Goal: Task Accomplishment & Management: Manage account settings

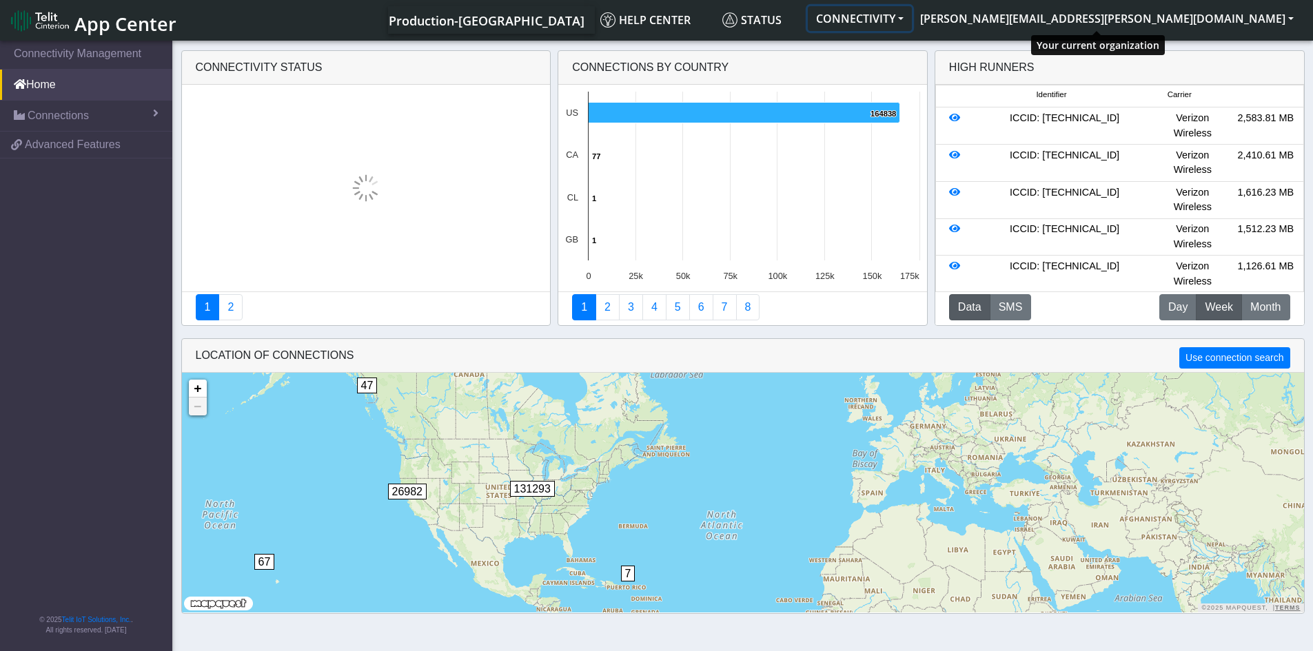
click at [912, 28] on button "CONNECTIVITY" at bounding box center [860, 18] width 104 height 25
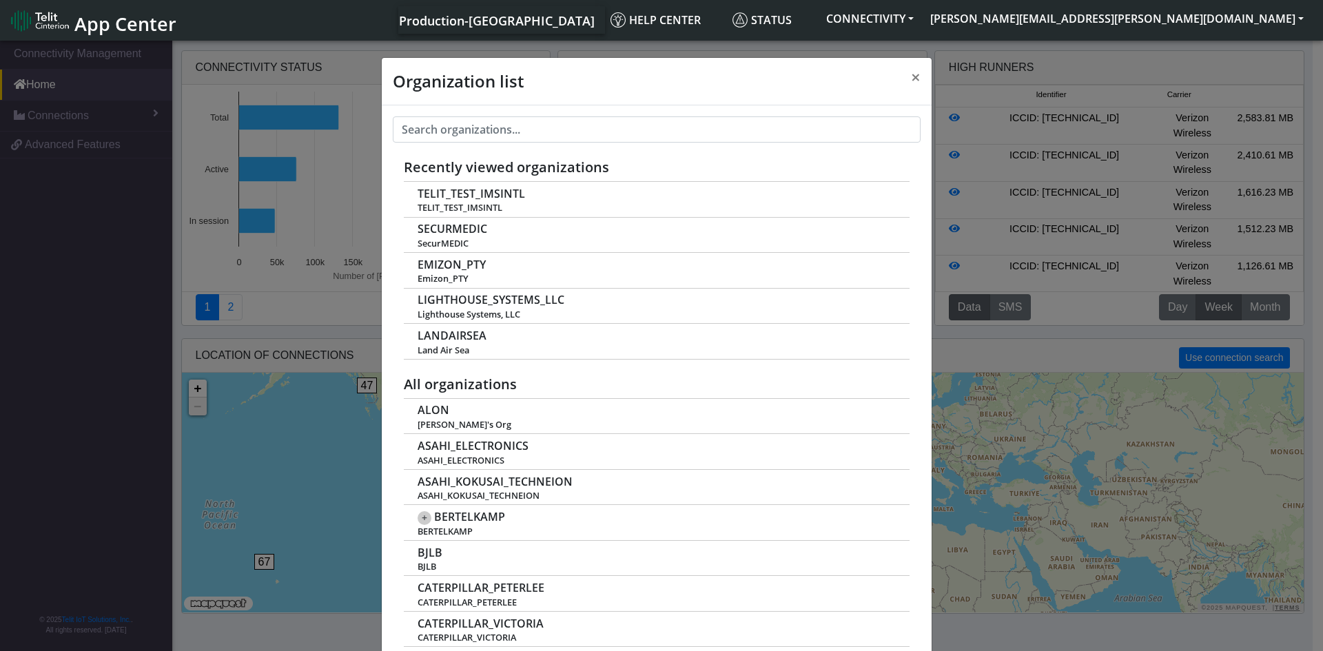
scroll to position [5, 0]
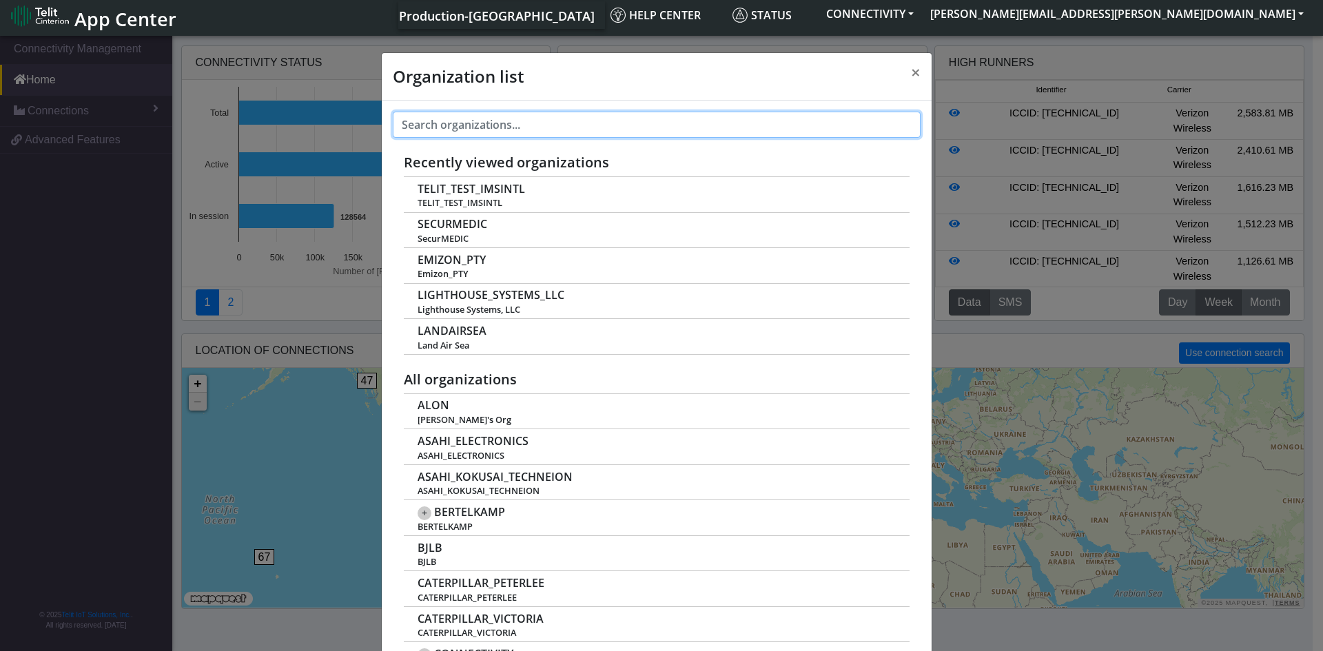
click at [729, 131] on input "text" at bounding box center [657, 125] width 528 height 26
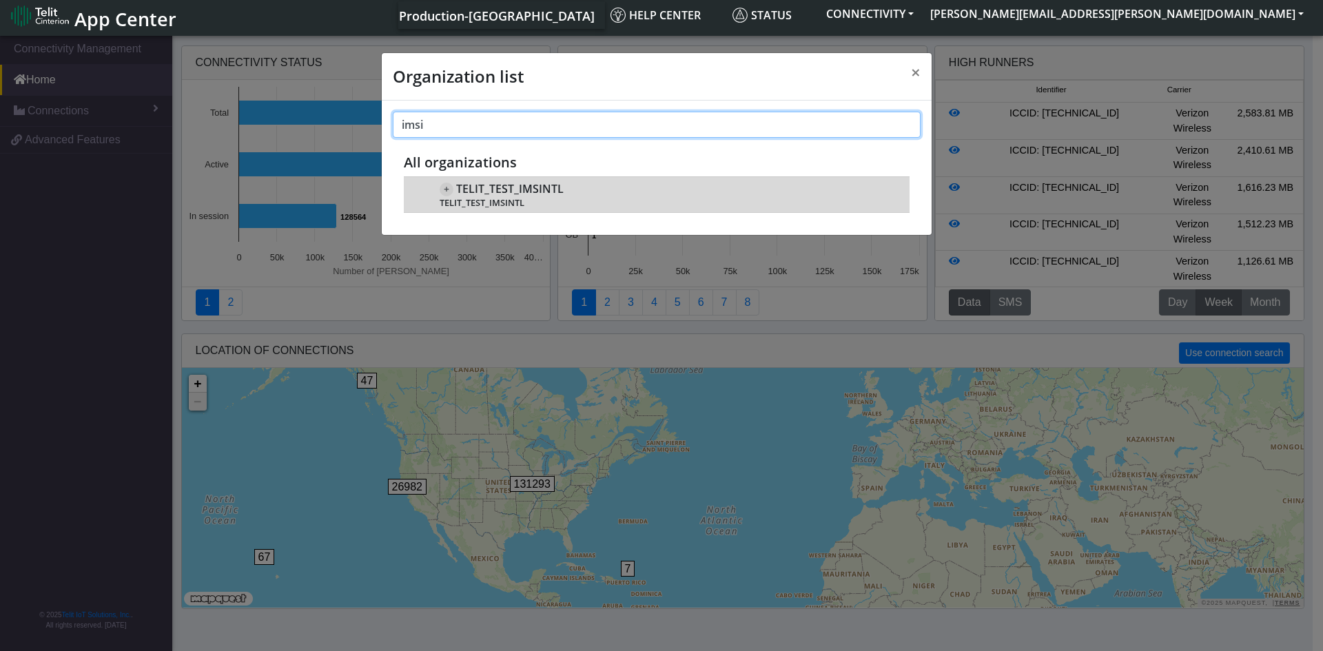
type input "imsi"
click at [507, 191] on span "TELIT_TEST_IMSINTL" at bounding box center [509, 189] width 107 height 13
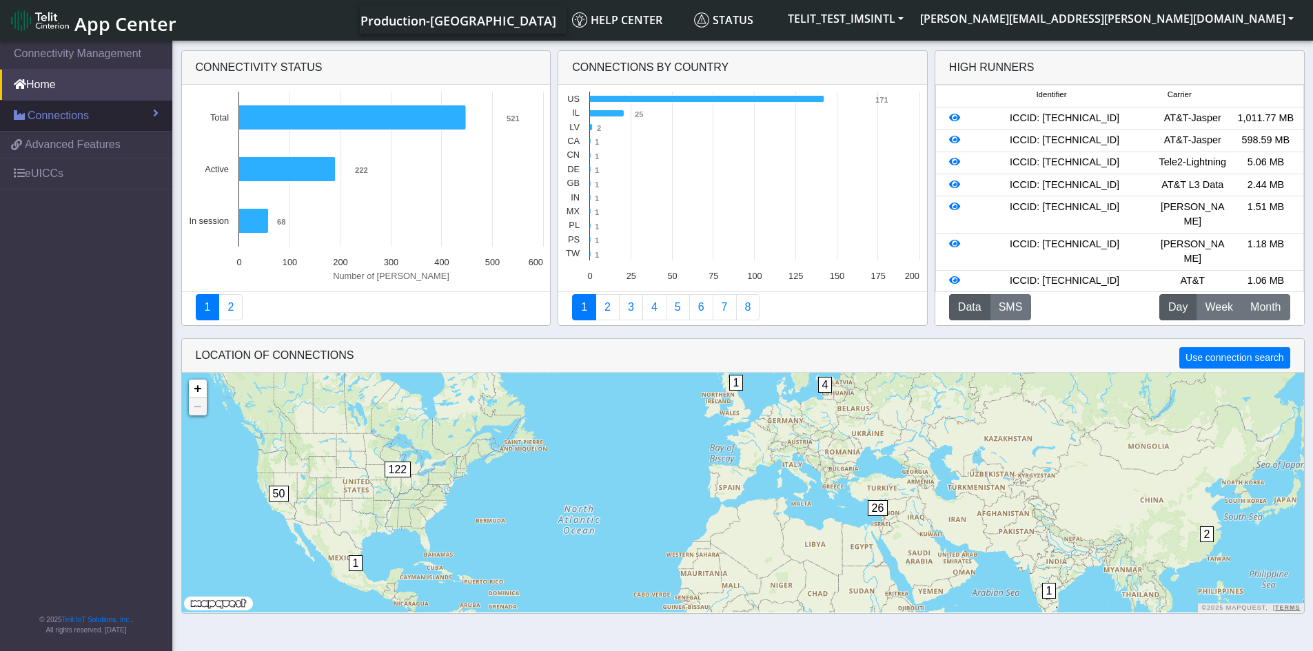
click at [111, 124] on link "Connections" at bounding box center [86, 116] width 172 height 30
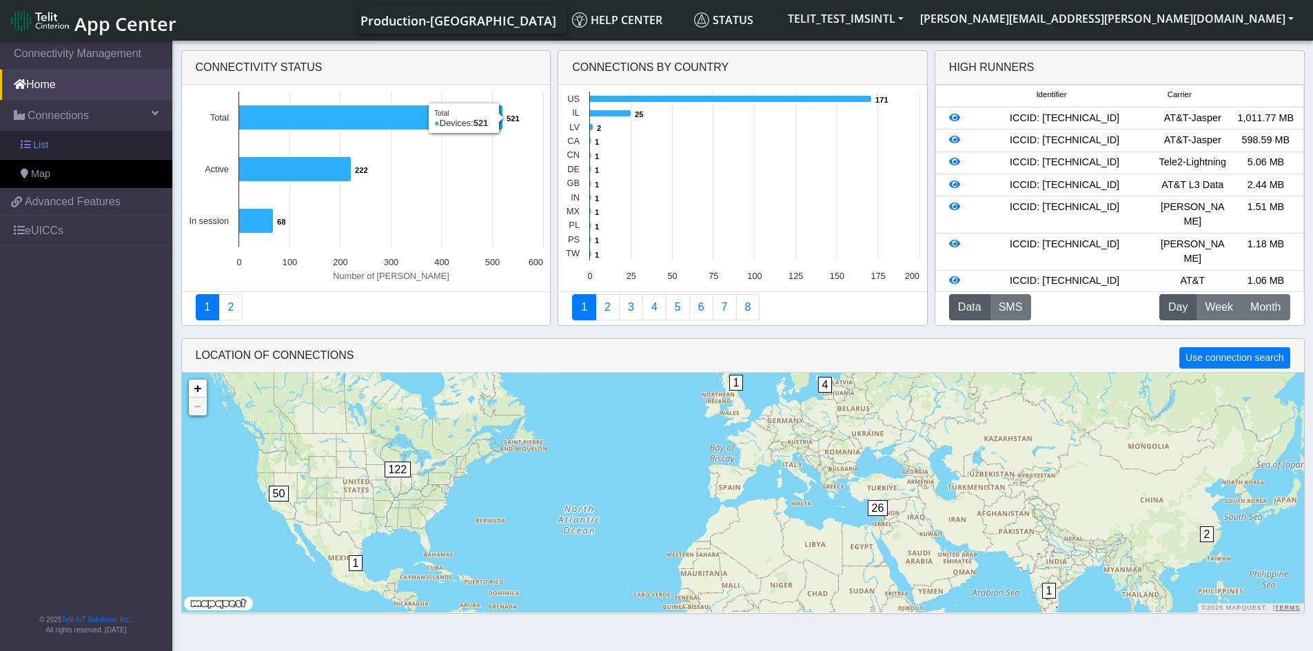
click at [88, 141] on link "List" at bounding box center [86, 145] width 172 height 29
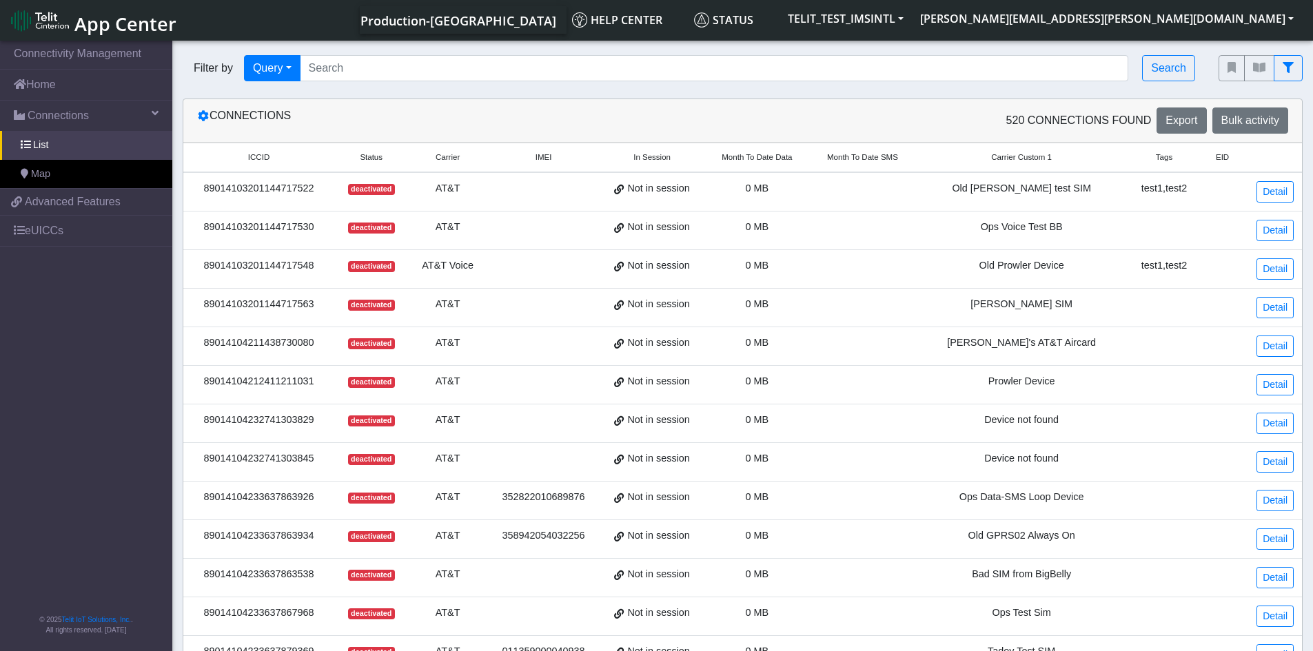
click at [422, 54] on div "Filter by Query Query In Session Not connected Tags Country Operator Search" at bounding box center [690, 68] width 1036 height 47
click at [428, 62] on input "Search..." at bounding box center [714, 68] width 829 height 26
click at [445, 67] on input "Search..." at bounding box center [714, 68] width 829 height 26
paste input "89358152000000587446"
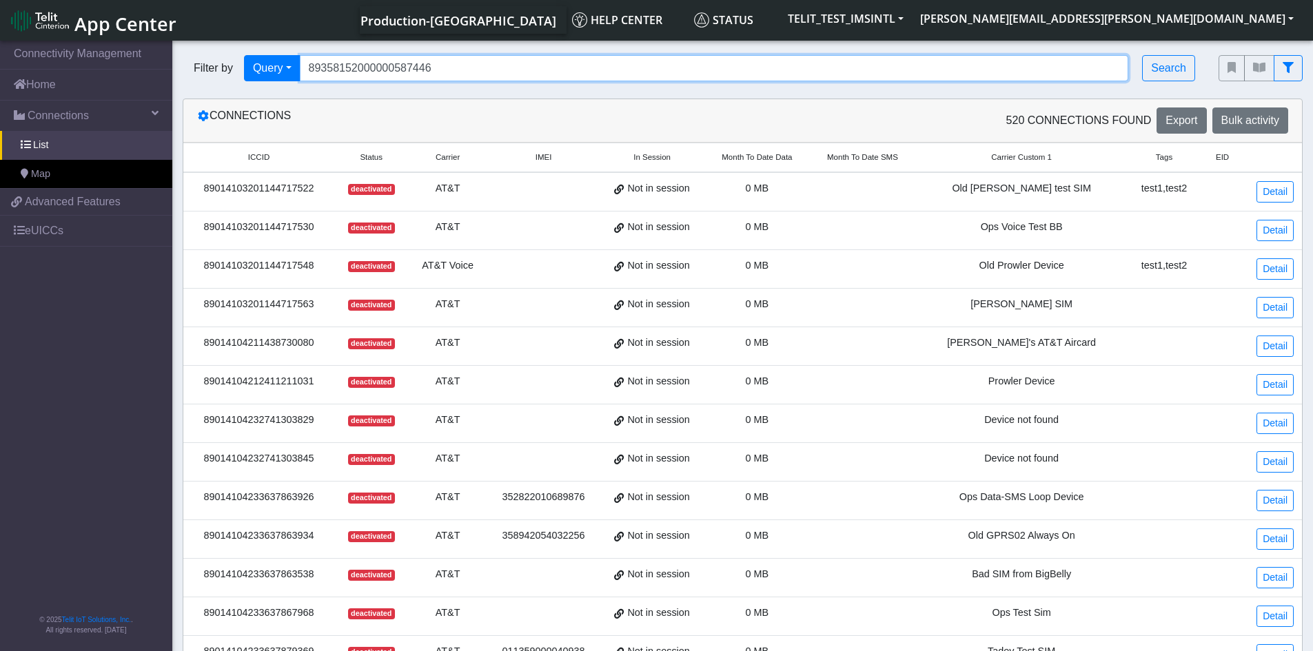
type input "89358152000000587446"
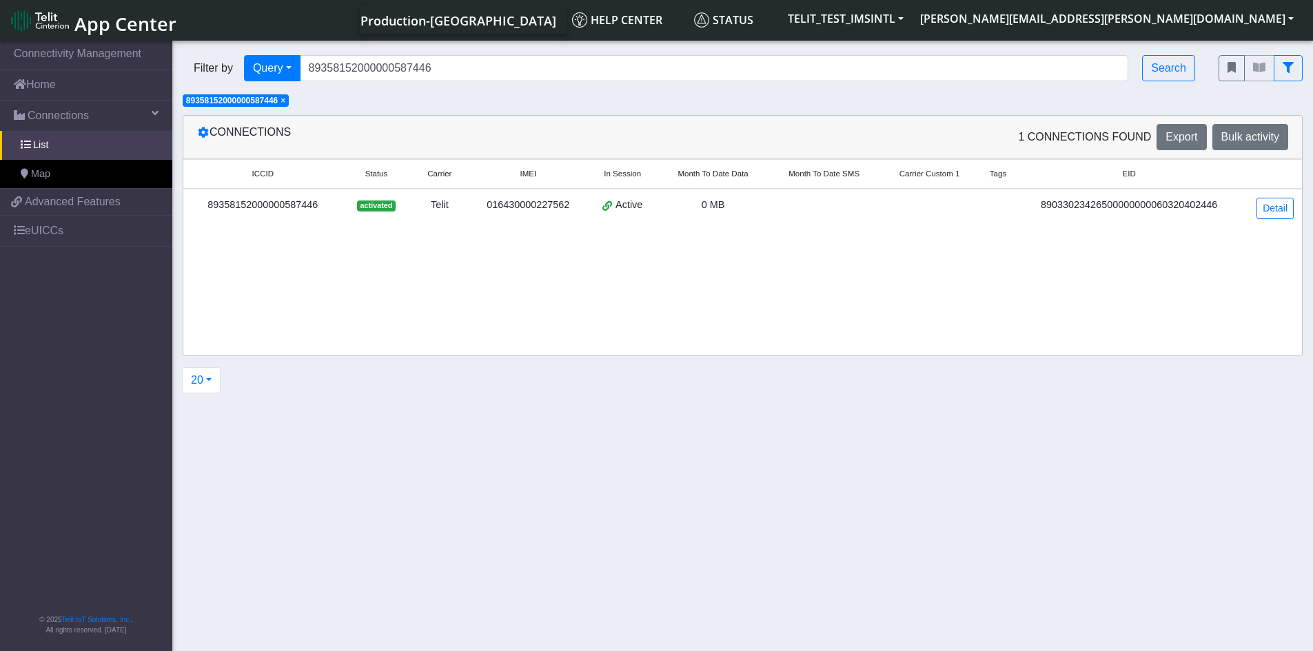
click at [718, 199] on span "0 MB" at bounding box center [712, 204] width 23 height 11
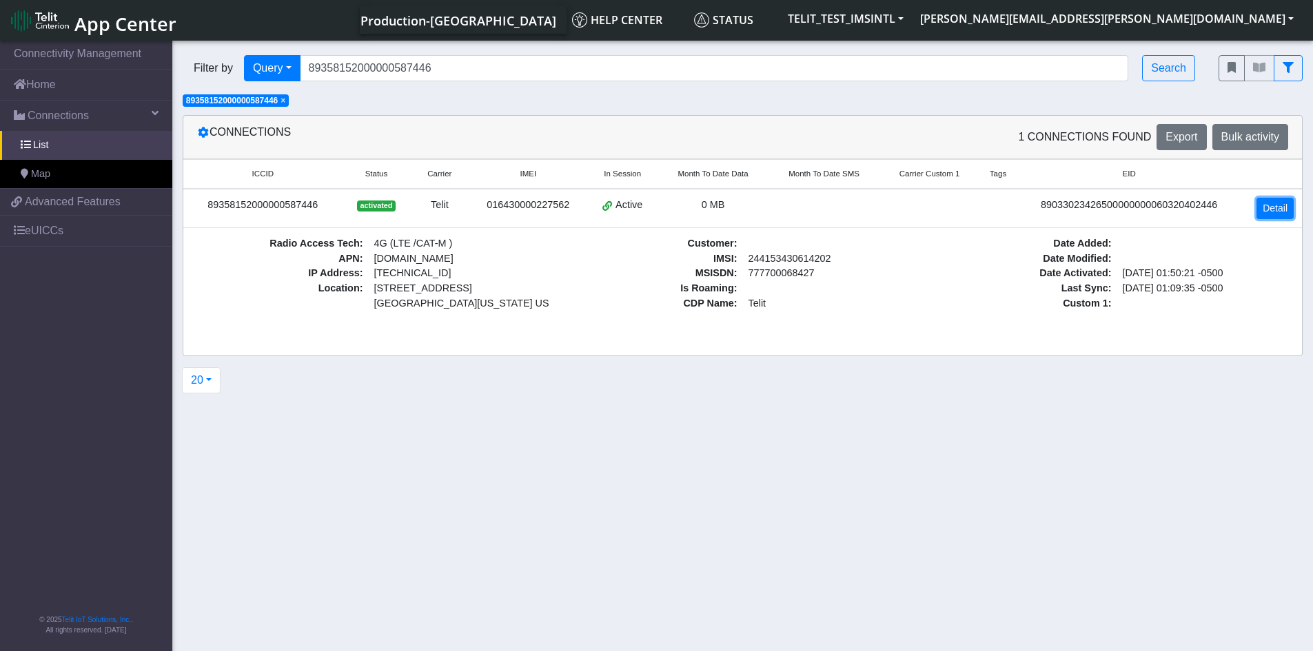
click at [1279, 213] on link "Detail" at bounding box center [1274, 208] width 37 height 21
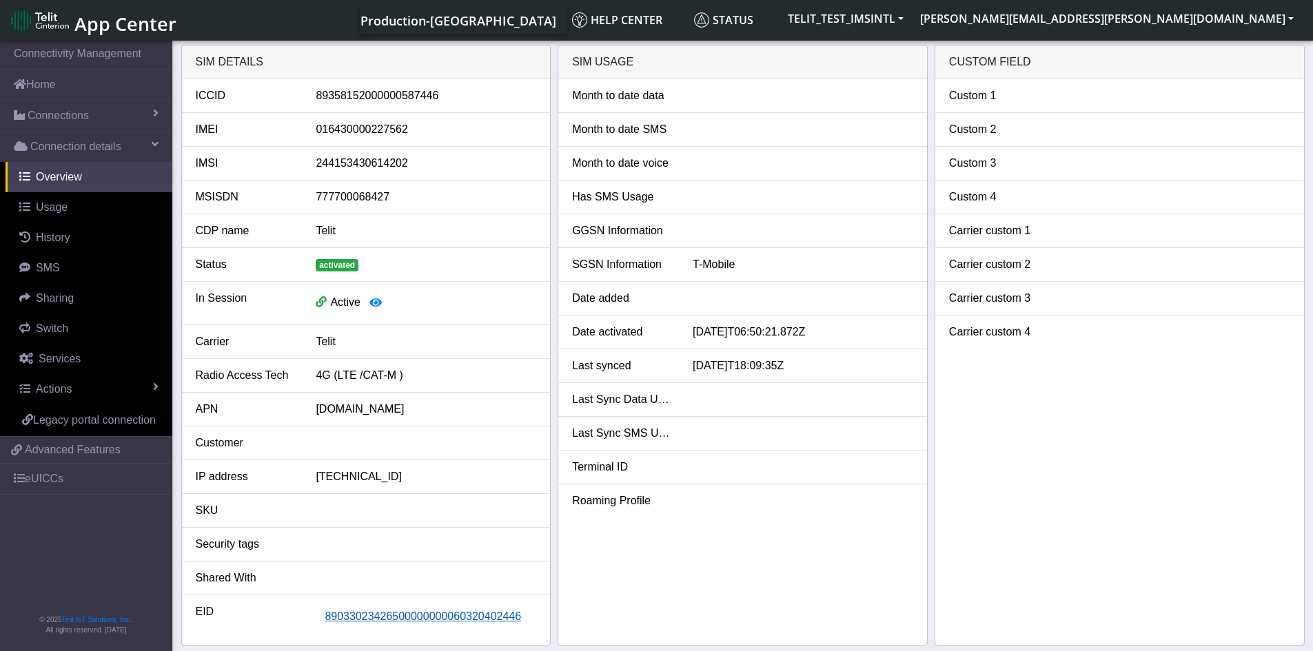
click at [431, 621] on span "89033023426500000000060320402446" at bounding box center [423, 617] width 196 height 12
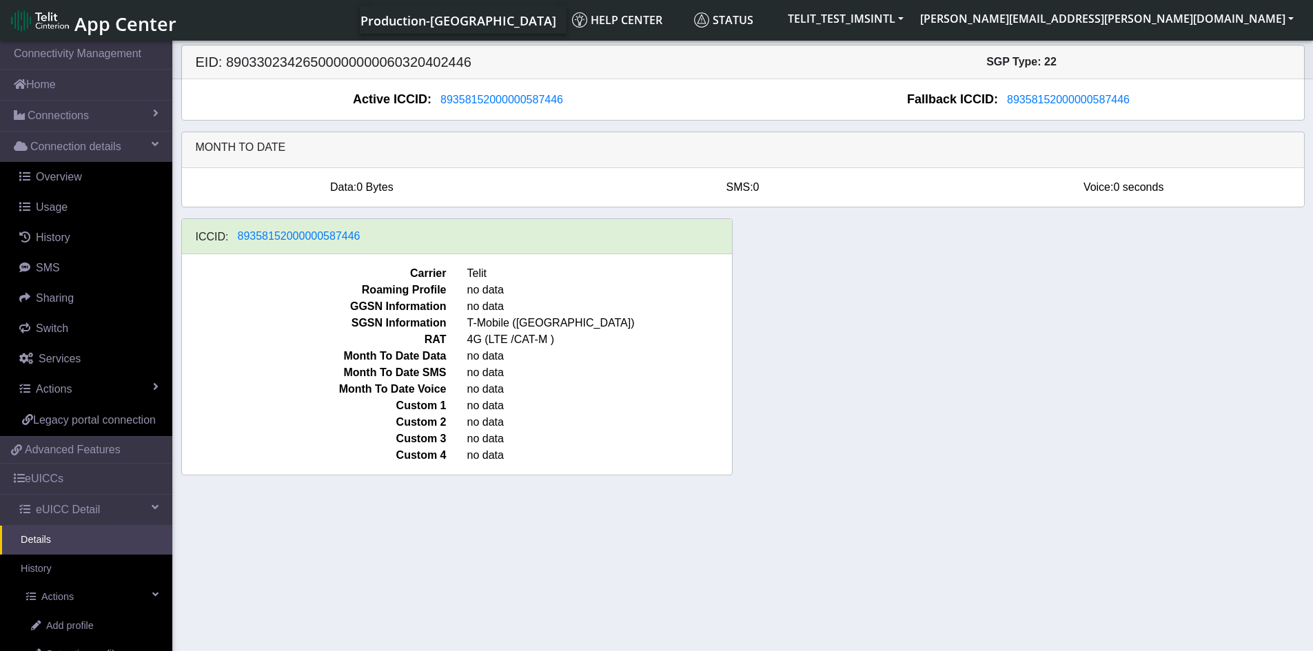
click at [881, 294] on div "ICCID: 89358152000000587446 Carrier Telit Roaming Profile no data GGSN Informat…" at bounding box center [743, 352] width 1144 height 268
drag, startPoint x: 929, startPoint y: 258, endPoint x: 925, endPoint y: 270, distance: 12.4
click at [929, 259] on div "ICCID: 89358152000000587446 Carrier Telit Roaming Profile no data GGSN Informat…" at bounding box center [743, 352] width 1144 height 268
click at [918, 338] on div "ICCID: 89358152000000587446 Carrier Telit Roaming Profile no data GGSN Informat…" at bounding box center [743, 352] width 1144 height 268
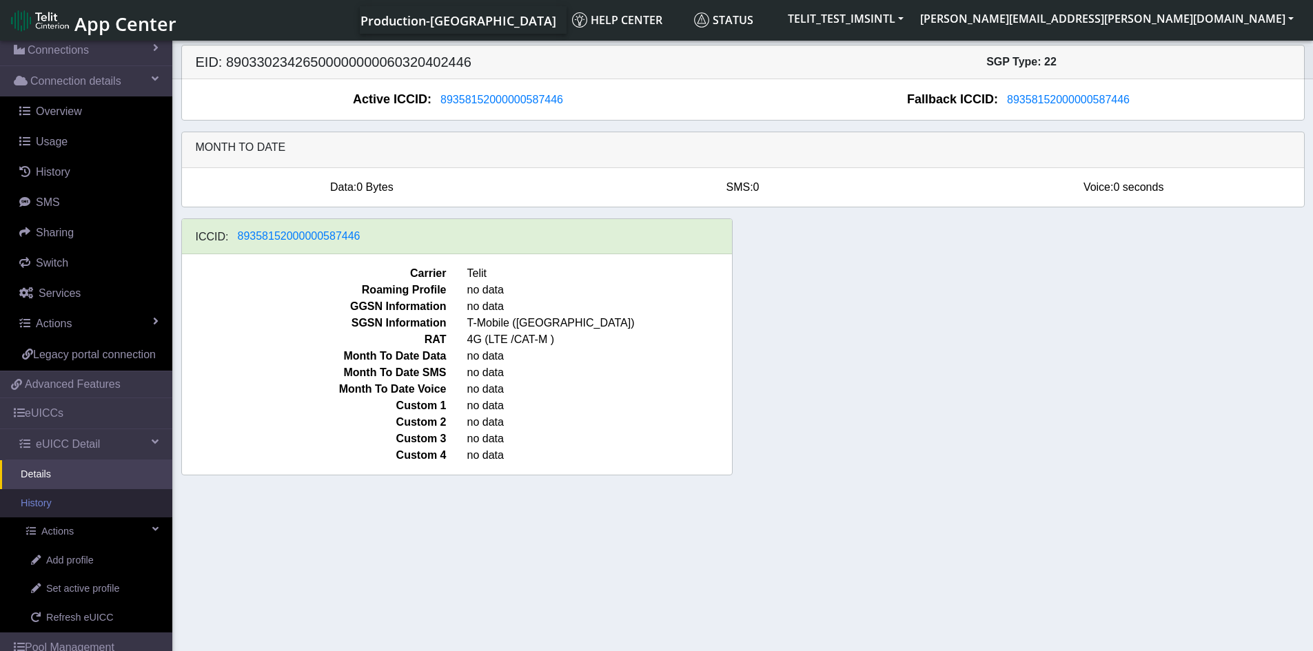
scroll to position [142, 0]
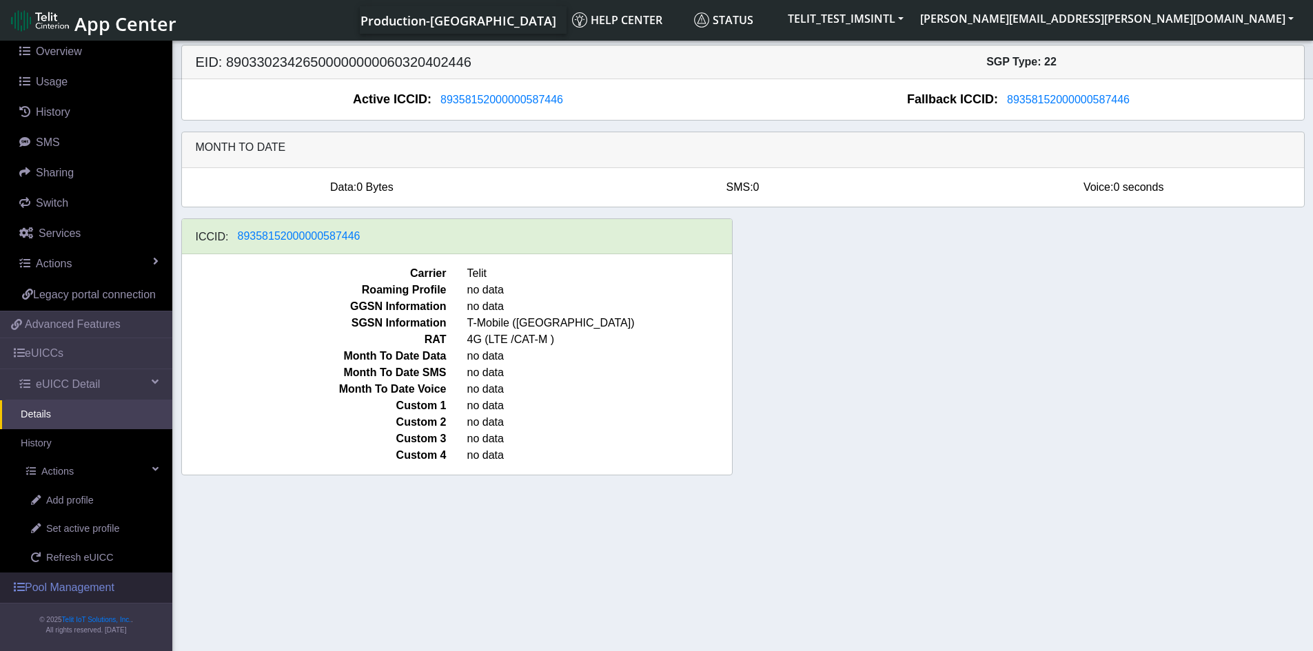
click at [108, 580] on link "Pool Management" at bounding box center [86, 588] width 172 height 30
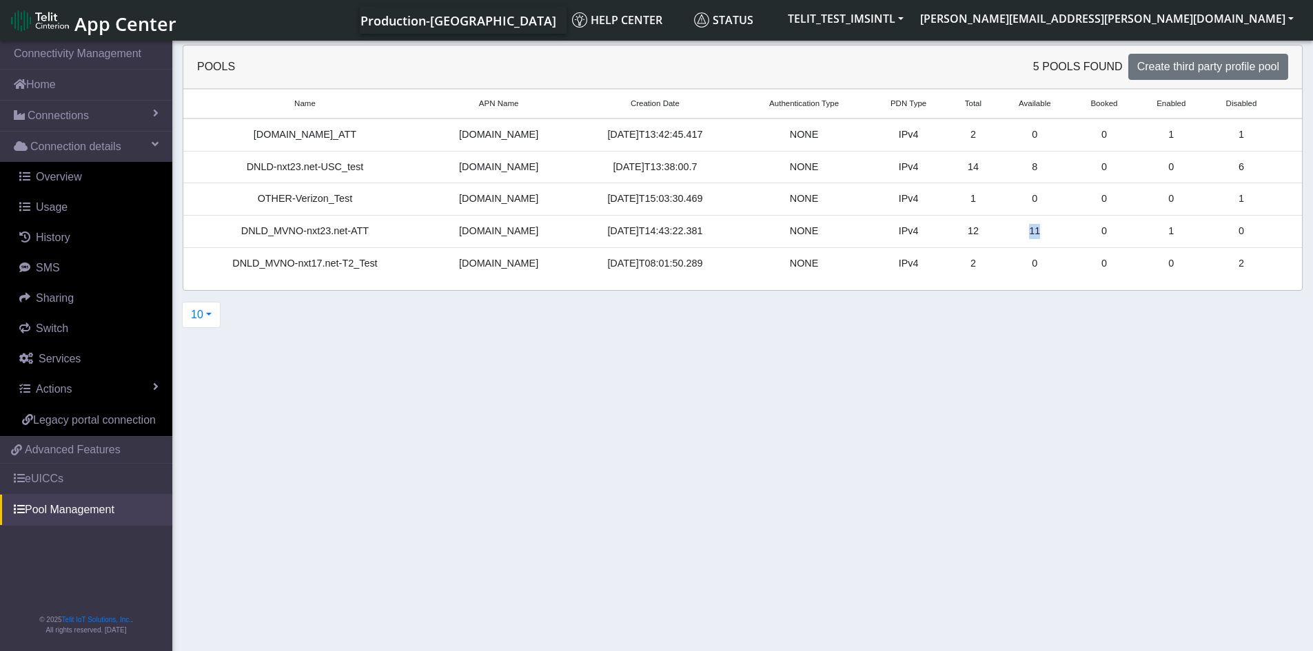
drag, startPoint x: 1038, startPoint y: 238, endPoint x: 1007, endPoint y: 241, distance: 31.2
click at [1007, 241] on td "11" at bounding box center [1034, 232] width 73 height 32
click at [1021, 233] on td "11" at bounding box center [1034, 232] width 73 height 32
drag, startPoint x: 269, startPoint y: 169, endPoint x: 1091, endPoint y: 156, distance: 822.2
click at [1093, 156] on tr "DNLD-nxt23.net-USC_test nxt23.net 2025-06-30T13:38:00.7 NONE IPv4 14 8 0 0 6" at bounding box center [742, 167] width 1118 height 32
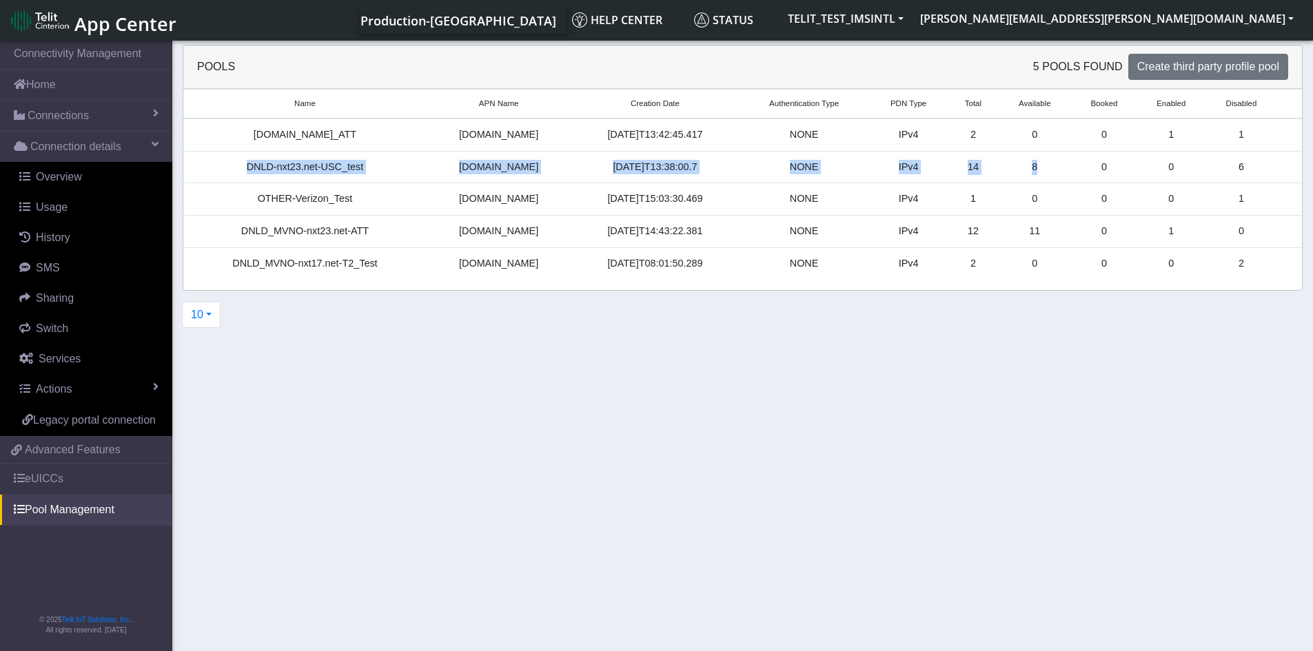
click at [998, 164] on td "8" at bounding box center [1034, 167] width 73 height 32
click at [1023, 170] on td "8" at bounding box center [1034, 167] width 73 height 32
click at [1026, 170] on td "8" at bounding box center [1034, 167] width 73 height 32
click at [396, 167] on div "DNLD-nxt23.net-USC_test" at bounding box center [305, 167] width 227 height 15
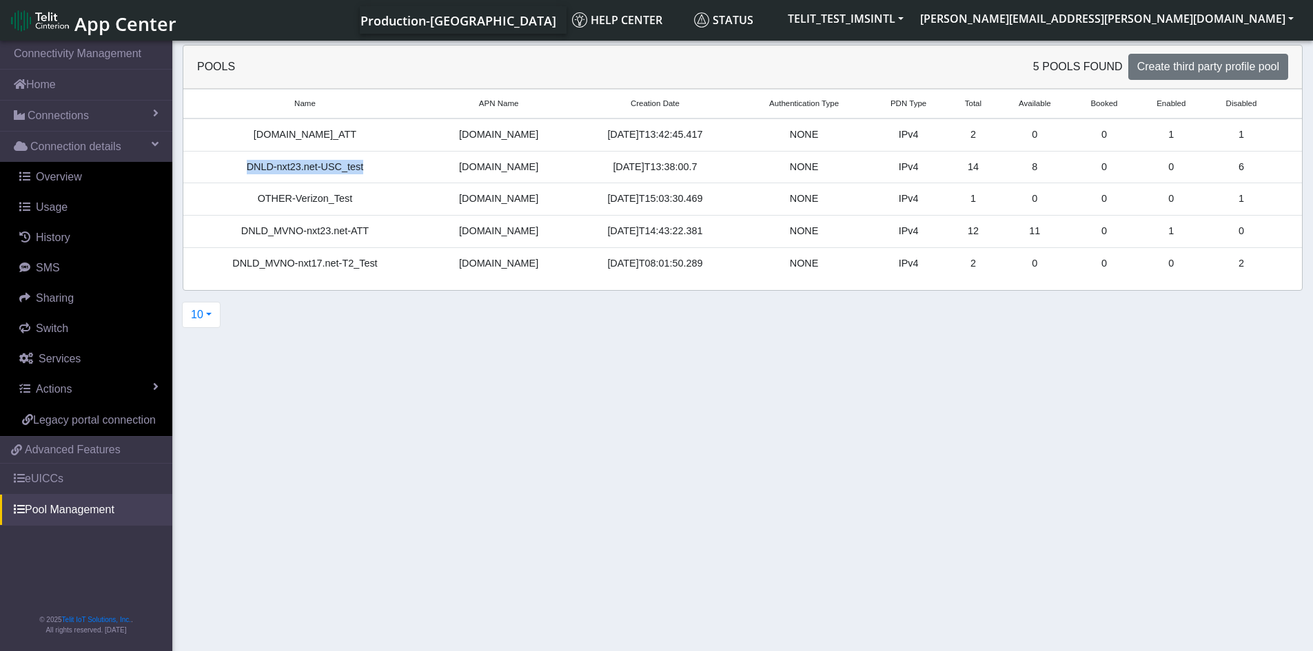
drag, startPoint x: 243, startPoint y: 170, endPoint x: 380, endPoint y: 174, distance: 137.2
click at [380, 174] on div "DNLD-nxt23.net-USC_test" at bounding box center [305, 167] width 227 height 15
click at [1027, 170] on td "8" at bounding box center [1034, 167] width 73 height 32
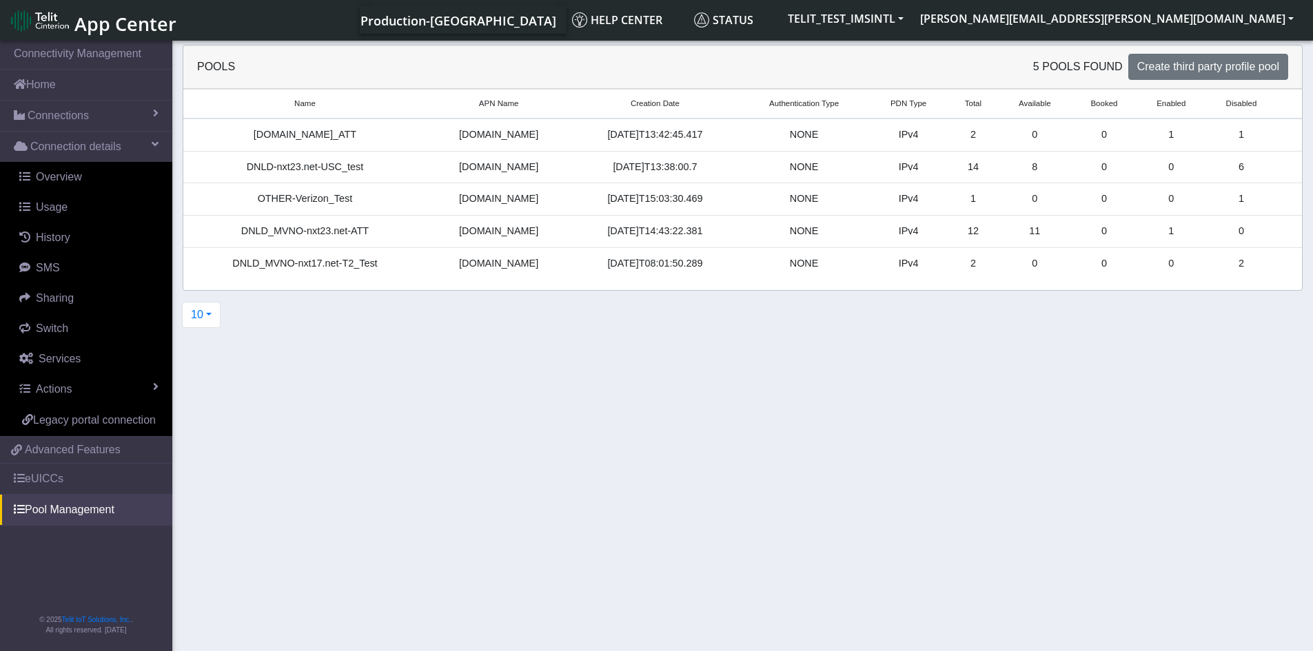
click at [1022, 170] on td "8" at bounding box center [1034, 167] width 73 height 32
click at [1023, 170] on td "8" at bounding box center [1034, 167] width 73 height 32
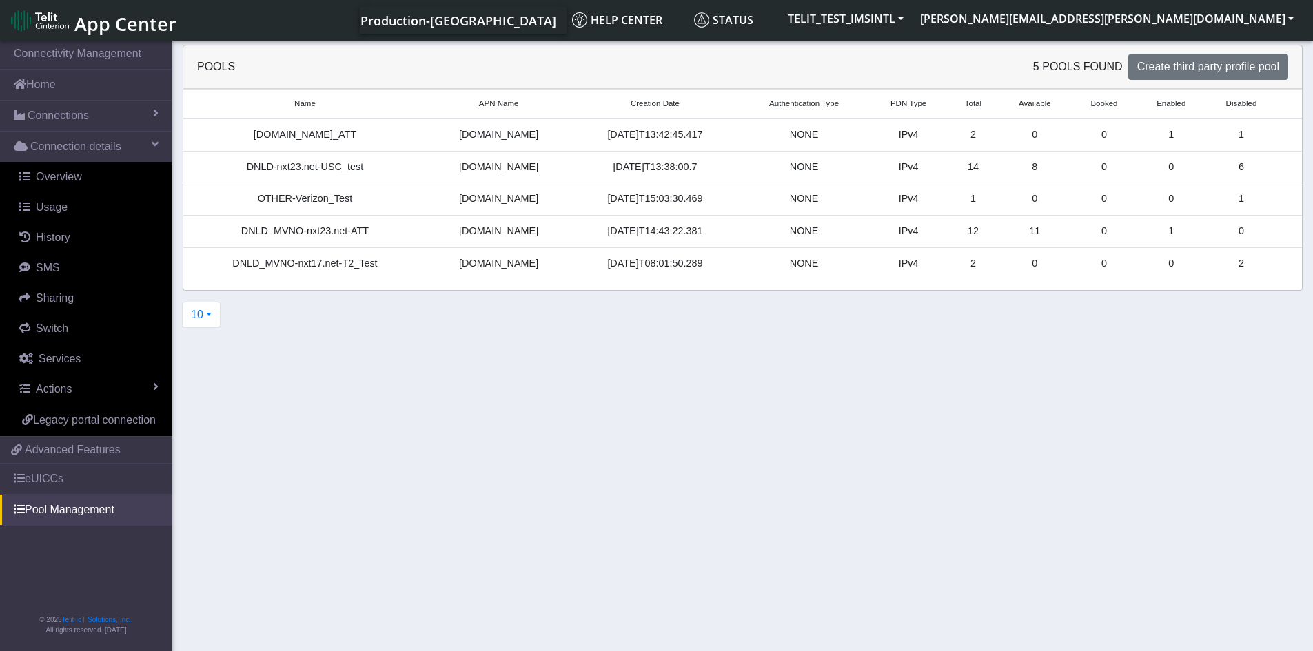
click at [340, 163] on div "DNLD-nxt23.net-USC_test" at bounding box center [305, 167] width 227 height 15
click at [369, 177] on td "DNLD-nxt23.net-USC_test" at bounding box center [304, 167] width 243 height 32
click at [381, 229] on div "DNLD_MVNO-nxt23.net-ATT" at bounding box center [305, 231] width 227 height 15
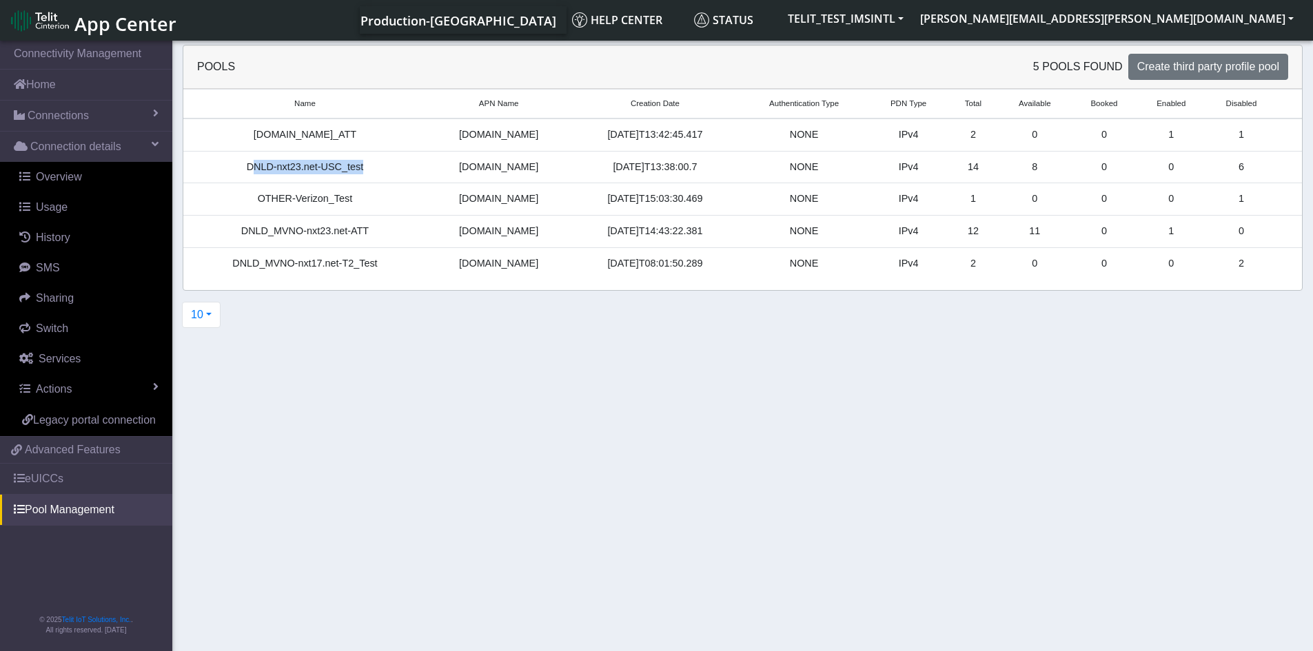
drag, startPoint x: 385, startPoint y: 166, endPoint x: 253, endPoint y: 166, distance: 132.3
click at [254, 166] on div "DNLD-nxt23.net-USC_test" at bounding box center [305, 167] width 227 height 15
click at [394, 236] on div "DNLD_MVNO-nxt23.net-ATT" at bounding box center [305, 231] width 227 height 15
drag, startPoint x: 368, startPoint y: 232, endPoint x: 236, endPoint y: 229, distance: 132.3
click at [236, 229] on div "DNLD_MVNO-nxt23.net-ATT" at bounding box center [305, 231] width 227 height 15
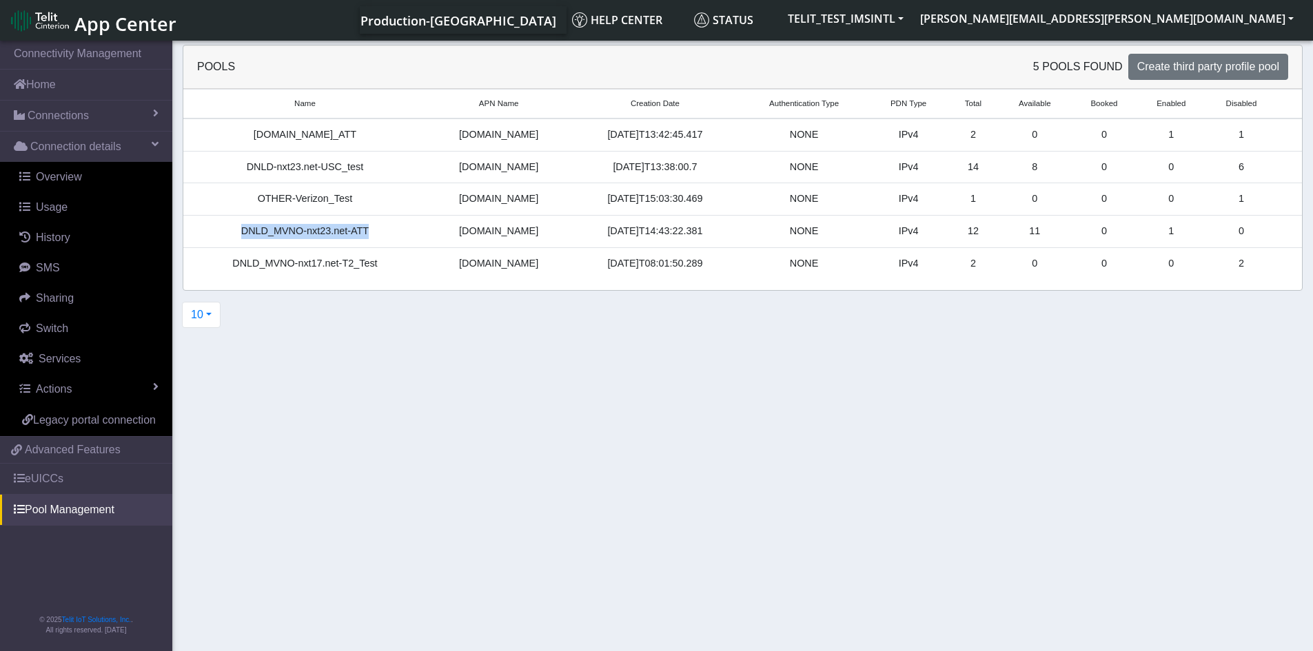
click at [240, 229] on div "DNLD_MVNO-nxt23.net-ATT" at bounding box center [305, 231] width 227 height 15
click at [331, 280] on div "Name APN Name Creation Date Authentication Type PDN Type Total Available Booked…" at bounding box center [742, 189] width 1118 height 201
click at [337, 270] on div "DNLD_MVNO-nxt17.net-T2_Test" at bounding box center [305, 263] width 227 height 15
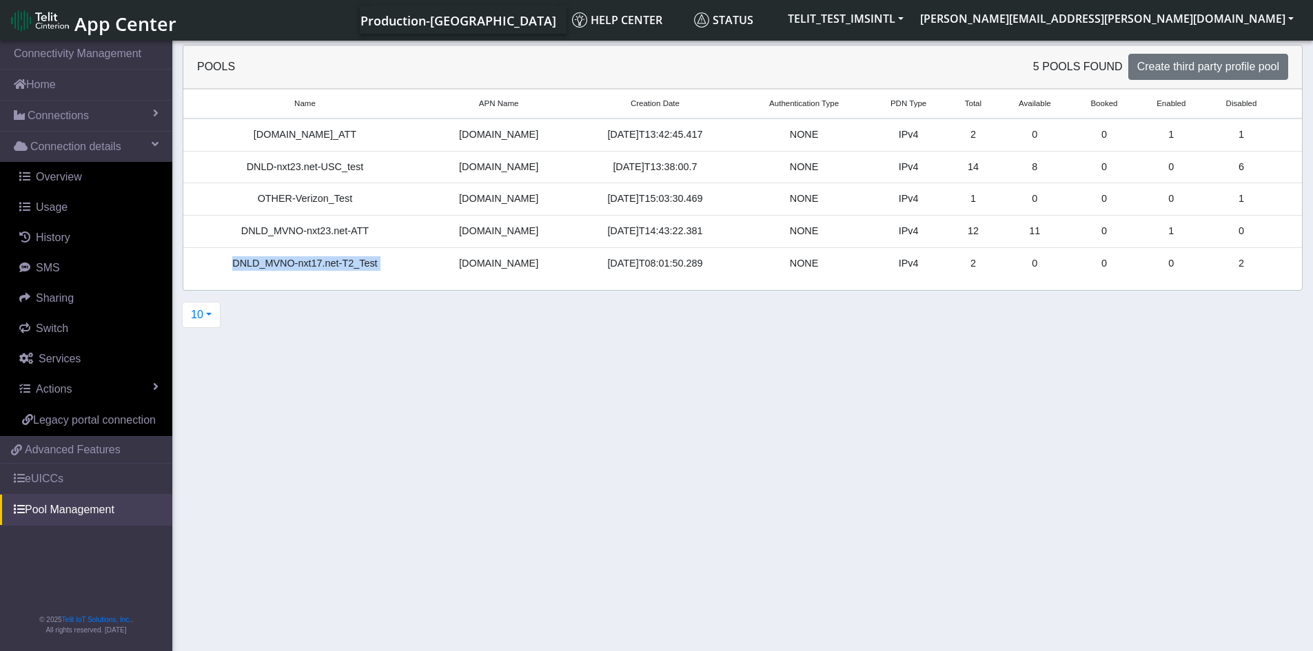
click at [356, 269] on div "DNLD_MVNO-nxt17.net-T2_Test" at bounding box center [305, 263] width 227 height 15
click at [92, 480] on link "eUICCs" at bounding box center [86, 479] width 172 height 30
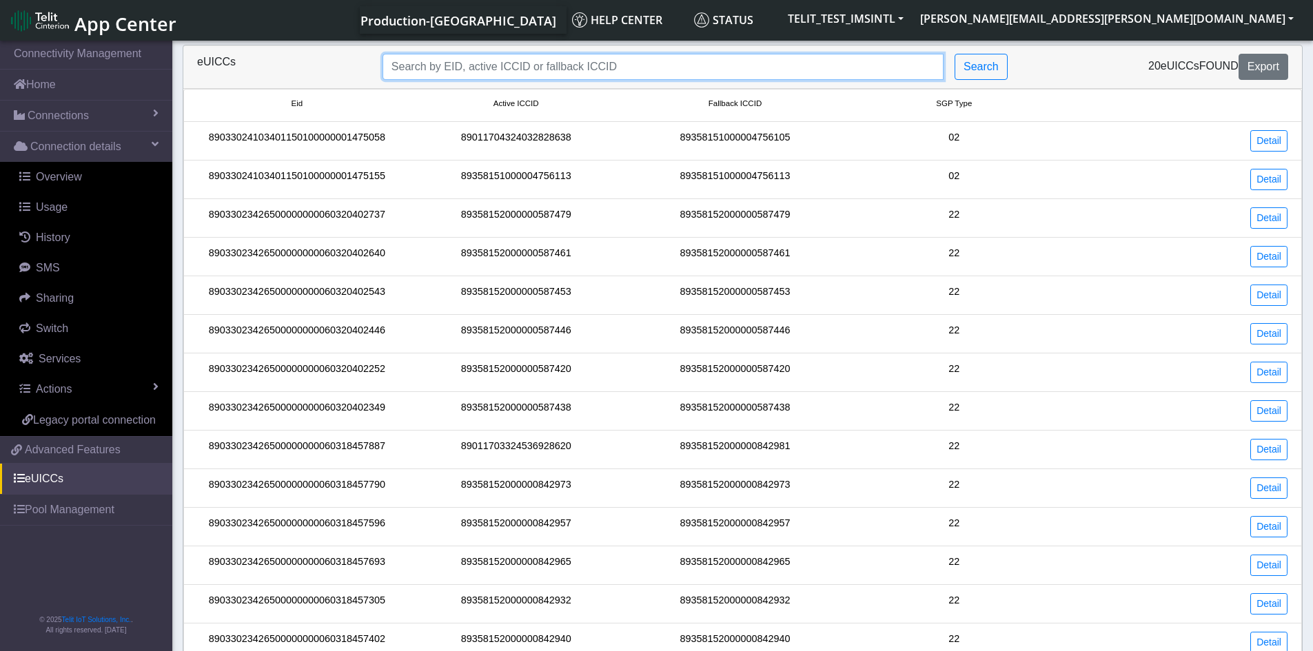
click at [778, 61] on input "Search..." at bounding box center [662, 67] width 561 height 26
paste input "89358152000000587446"
type input "89358152000000587446"
click at [981, 81] on div "eUICCs 89358152000000587446 Search 20 eUICCs found Export" at bounding box center [742, 66] width 1118 height 43
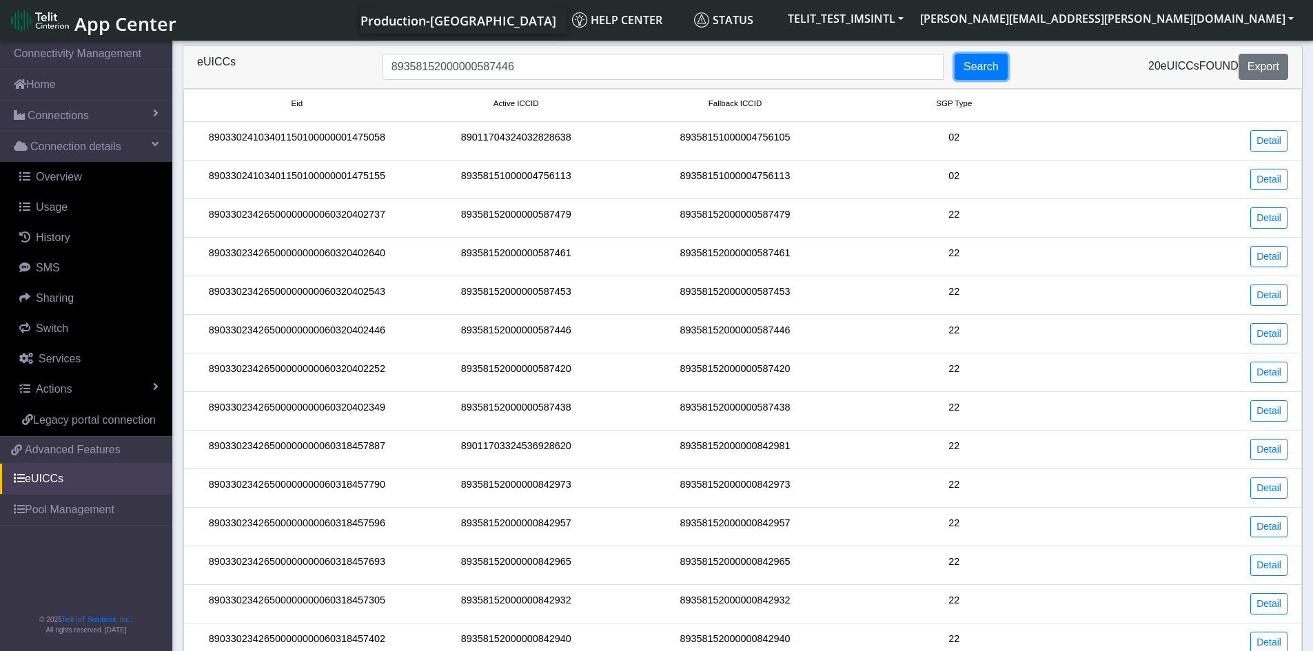
click at [988, 62] on button "Search" at bounding box center [980, 67] width 53 height 26
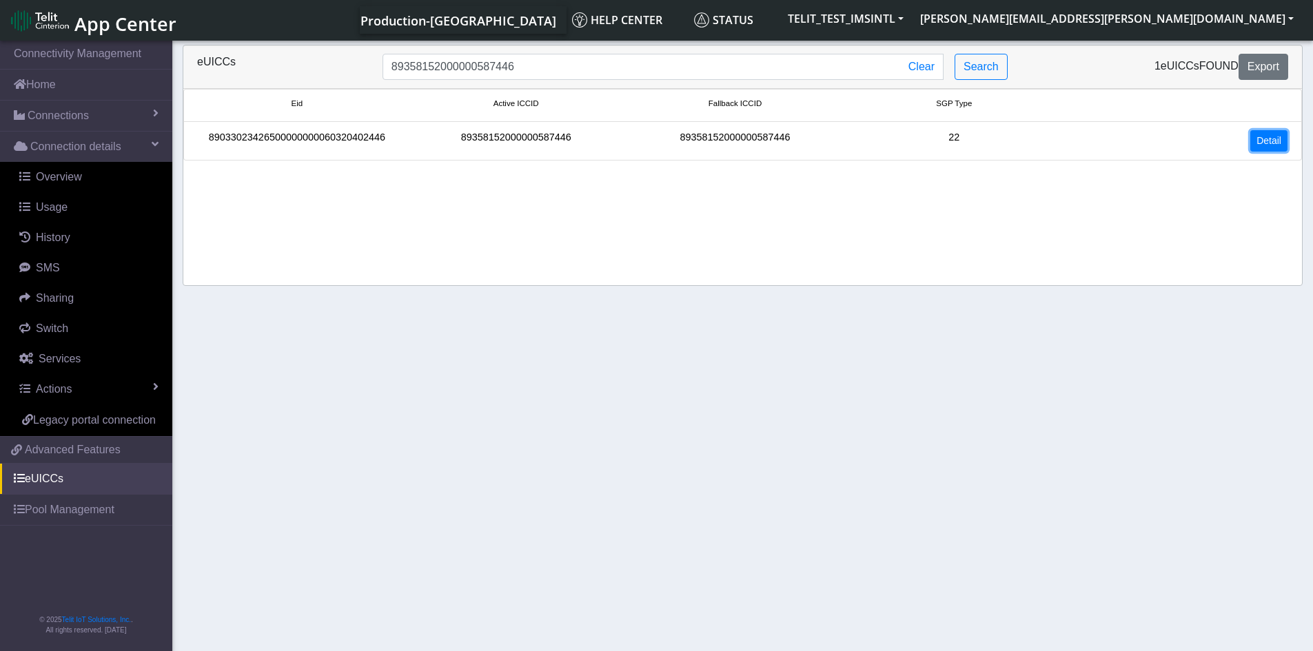
click at [1274, 145] on link "Detail" at bounding box center [1268, 140] width 37 height 21
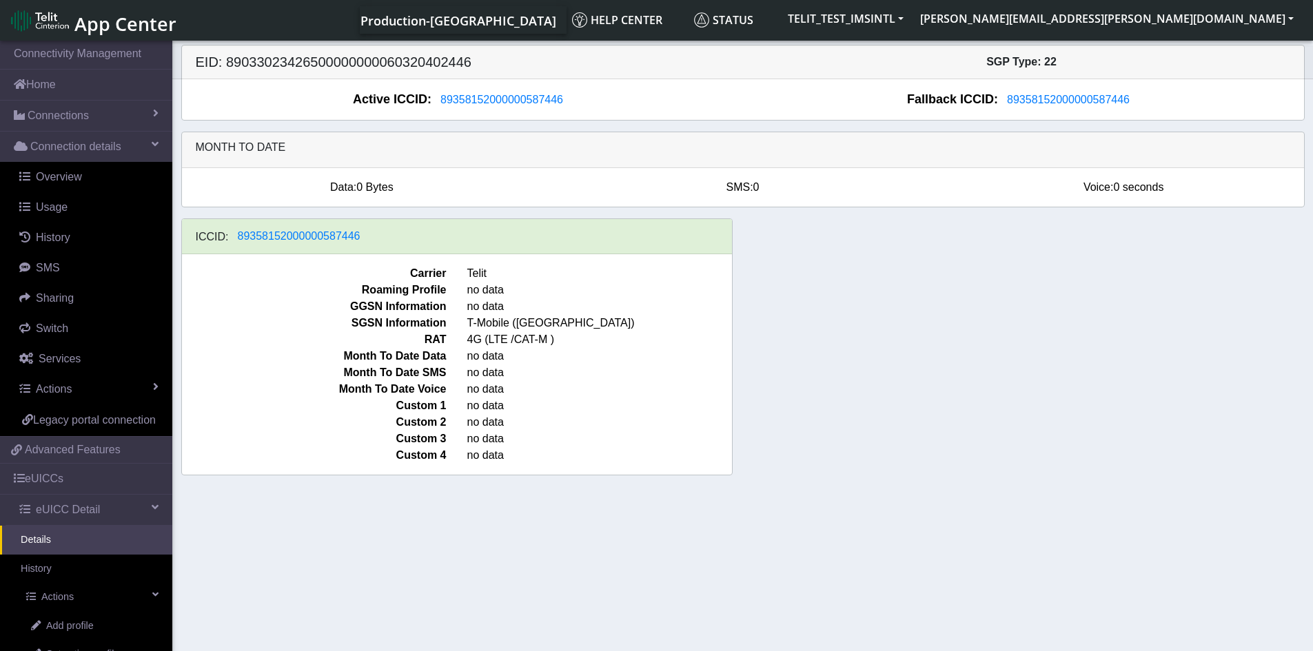
click at [825, 342] on div "ICCID: 89358152000000587446 Carrier Telit Roaming Profile no data GGSN Informat…" at bounding box center [743, 352] width 1144 height 268
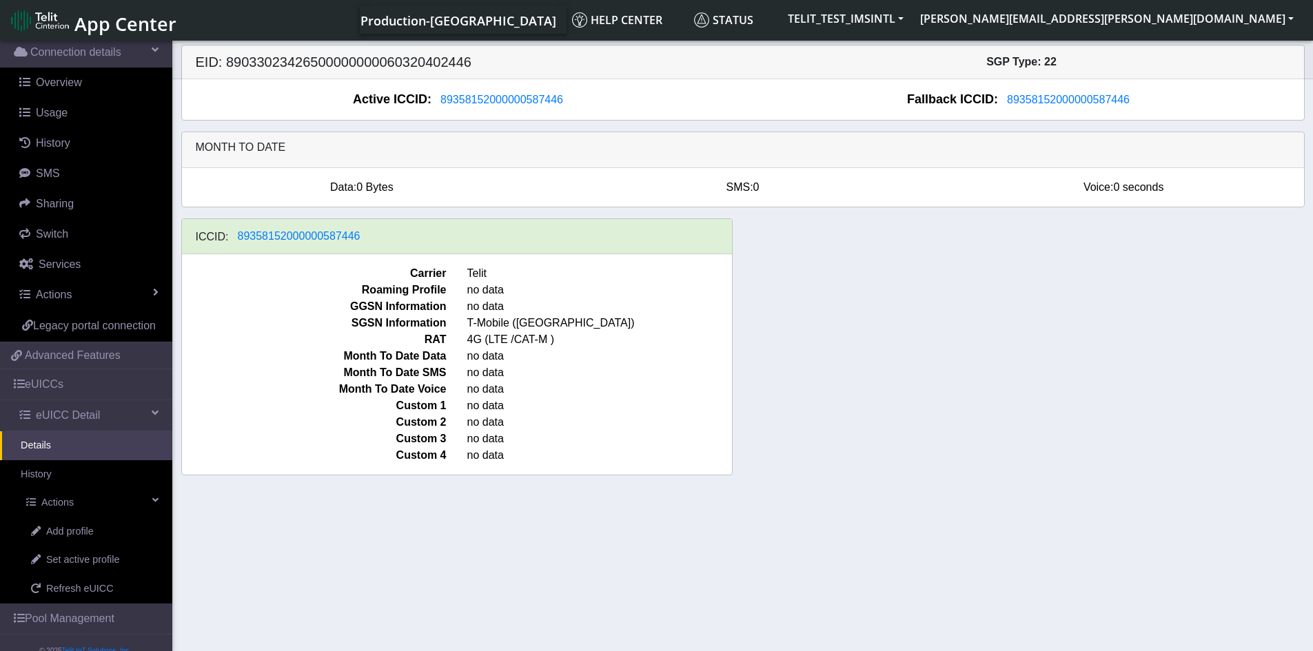
scroll to position [102, 0]
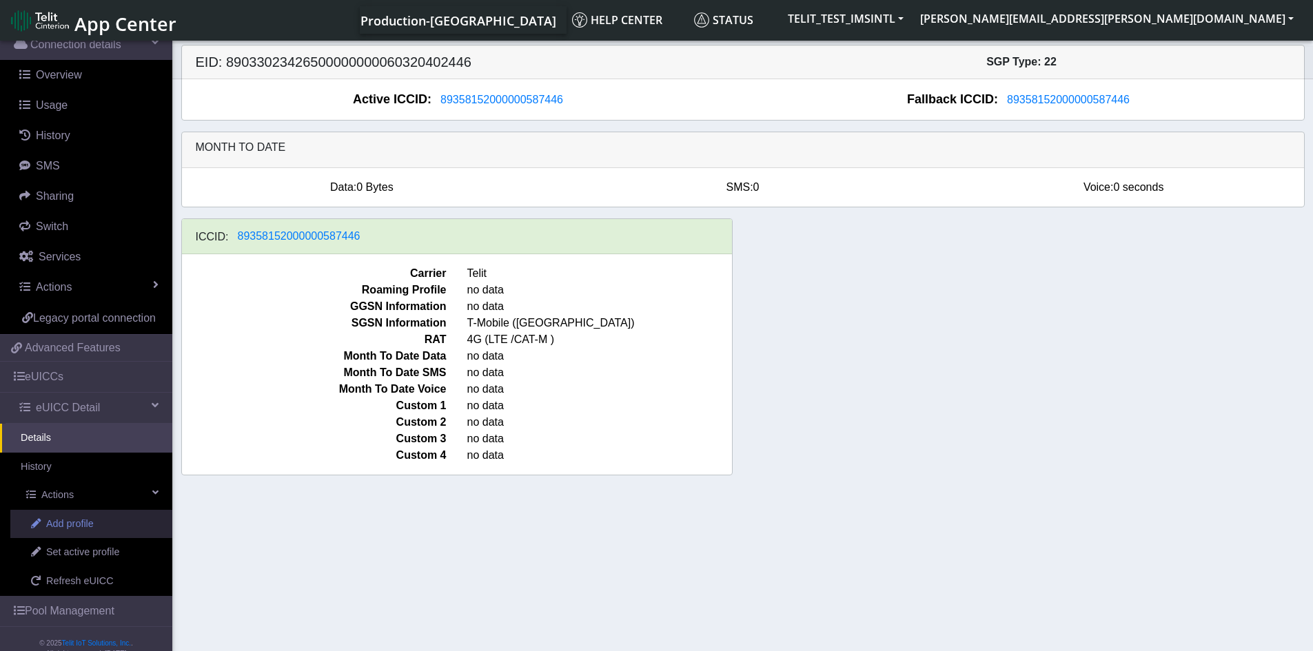
click at [103, 539] on link "Add profile" at bounding box center [91, 524] width 162 height 29
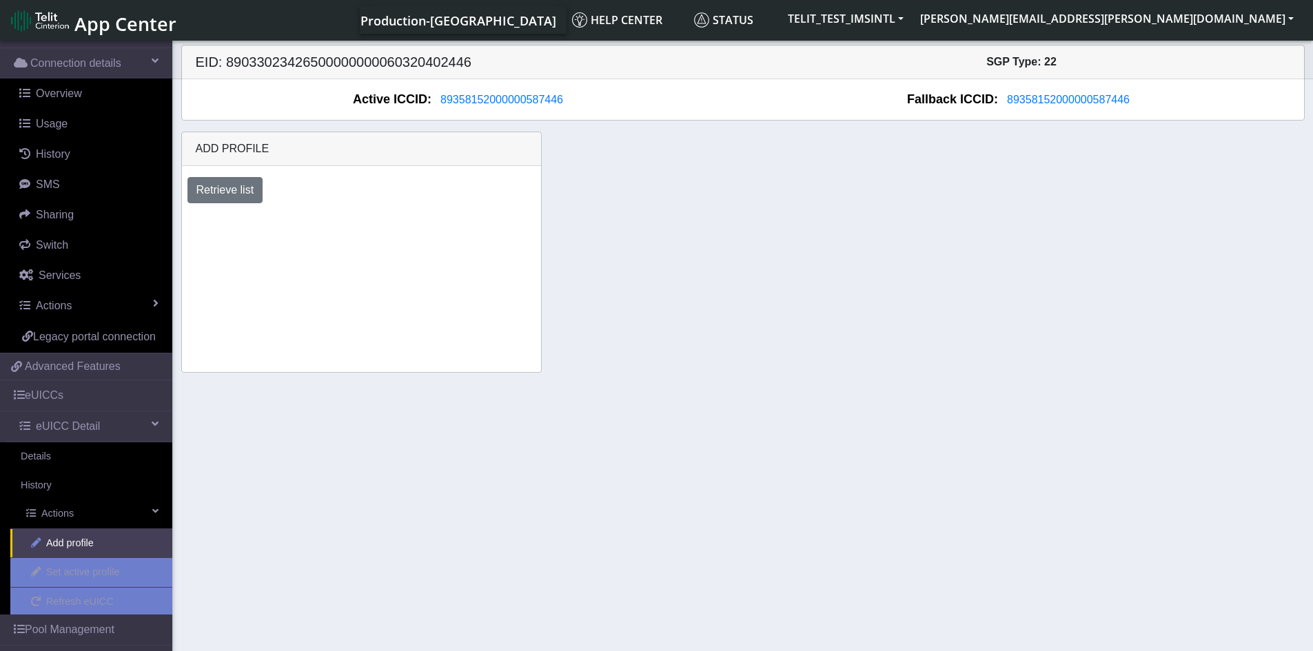
scroll to position [102, 0]
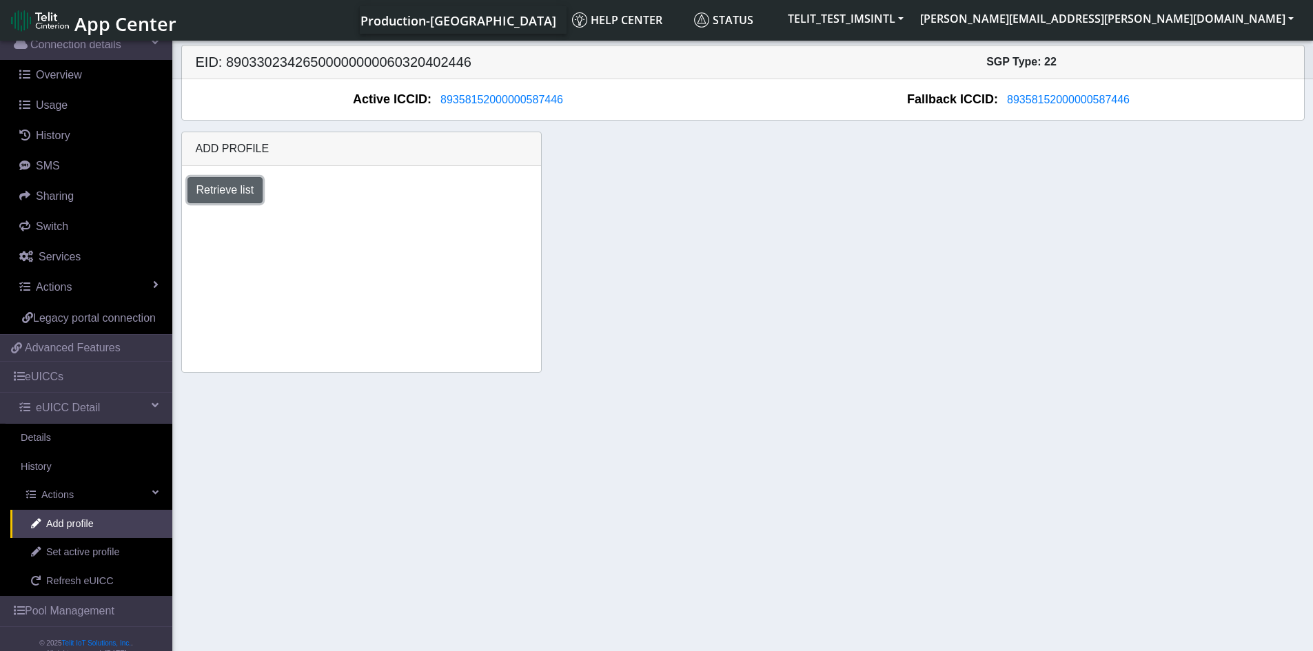
click at [243, 193] on button "Retrieve list" at bounding box center [225, 190] width 76 height 26
click at [362, 216] on select "Select profile to add OTHER-nxt23.net_ATT DNLD-nxt23.net-USC_test OTHER-Verizon…" at bounding box center [285, 227] width 196 height 26
select select "1fc7fafb-408b-426d-8eed-4ade4333d7a7"
click at [187, 214] on select "Select profile to add OTHER-nxt23.net_ATT DNLD-nxt23.net-USC_test OTHER-Verizon…" at bounding box center [285, 227] width 196 height 26
click at [387, 303] on div "Add profile Retrieve list Select profile to add OTHER-nxt23.net_ATT DNLD-nxt23.…" at bounding box center [361, 252] width 360 height 241
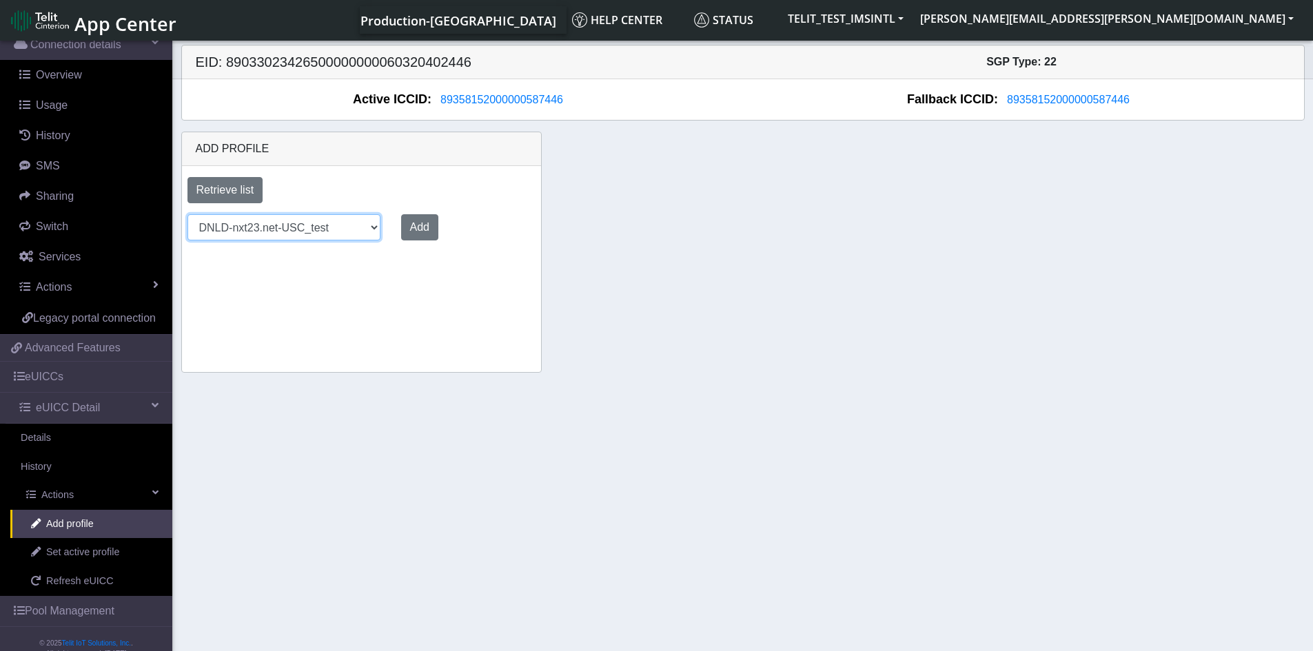
click at [369, 220] on select "Select profile to add OTHER-nxt23.net_ATT DNLD-nxt23.net-USC_test OTHER-Verizon…" at bounding box center [283, 227] width 193 height 26
click at [422, 188] on div "Retrieve list" at bounding box center [361, 190] width 369 height 26
click at [479, 327] on div "Add profile Retrieve list Select profile to add OTHER-nxt23.net_ATT DNLD-nxt23.…" at bounding box center [361, 252] width 360 height 241
click at [772, 244] on div "Add profile Retrieve list Select profile to add OTHER-nxt23.net_ATT DNLD-nxt23.…" at bounding box center [743, 252] width 1144 height 241
click at [491, 309] on div "Add profile Retrieve list Select profile to add OTHER-nxt23.net_ATT DNLD-nxt23.…" at bounding box center [361, 252] width 360 height 241
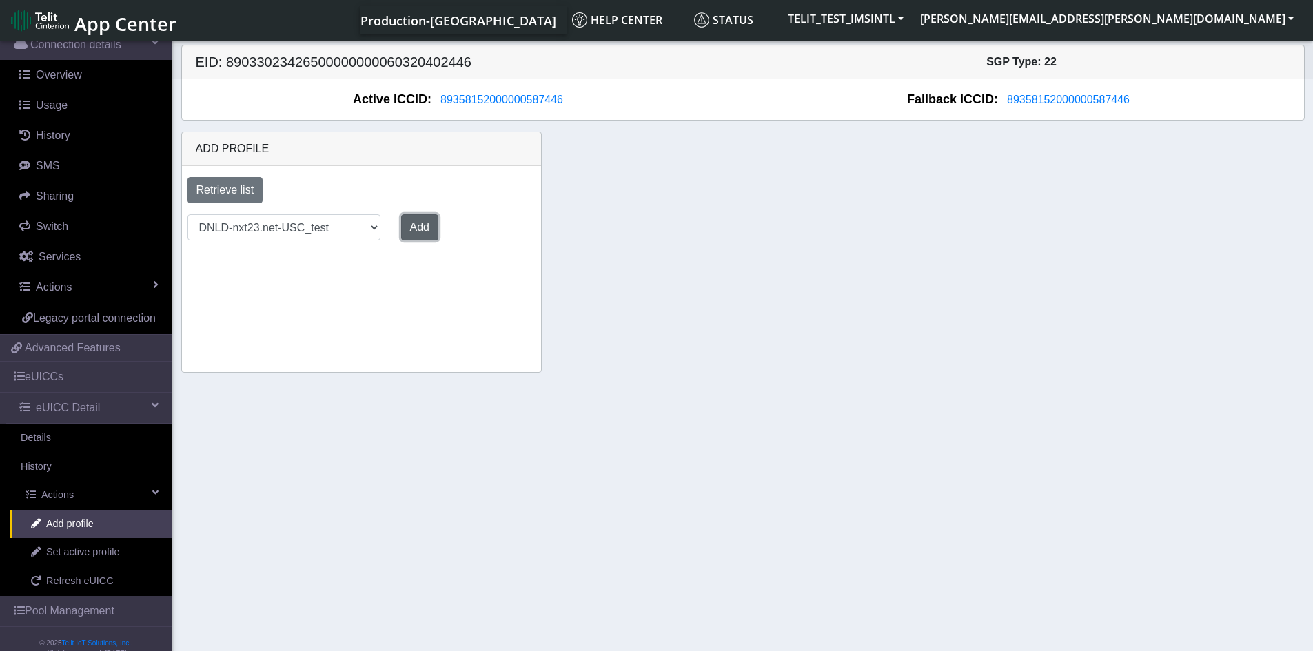
click at [416, 228] on button "Add" at bounding box center [419, 227] width 37 height 26
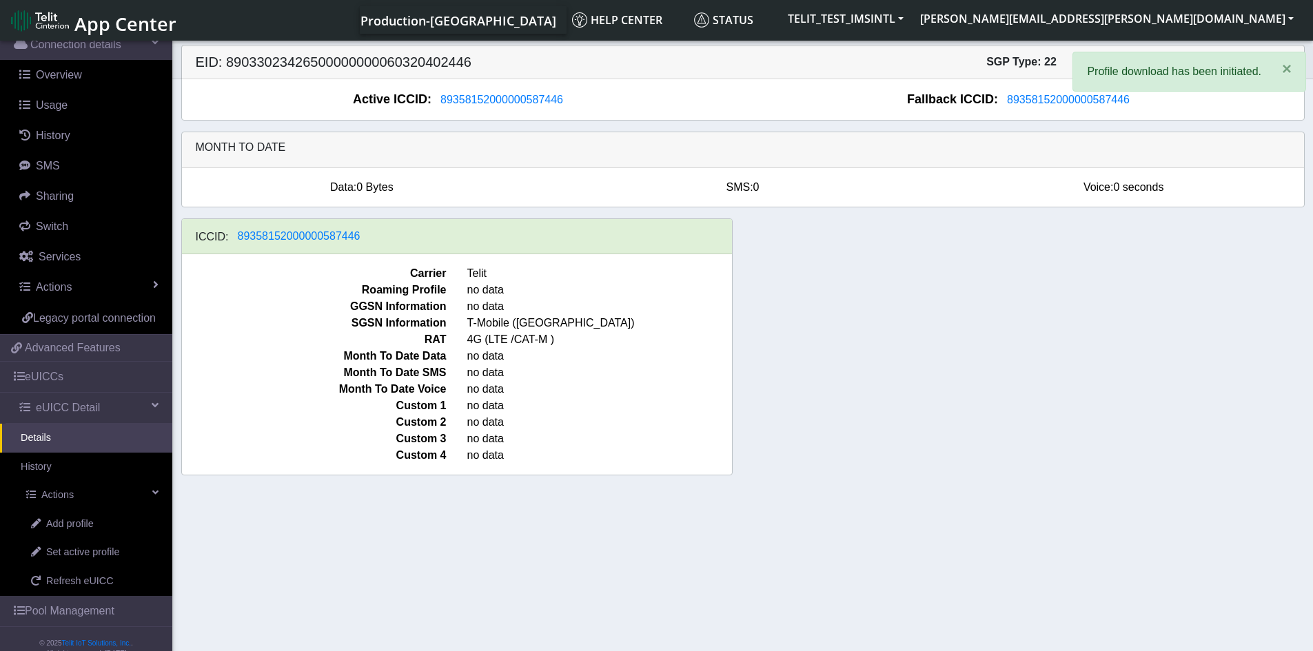
click at [958, 274] on div "ICCID: 89358152000000587446 Carrier Telit Roaming Profile no data GGSN Informat…" at bounding box center [743, 352] width 1144 height 268
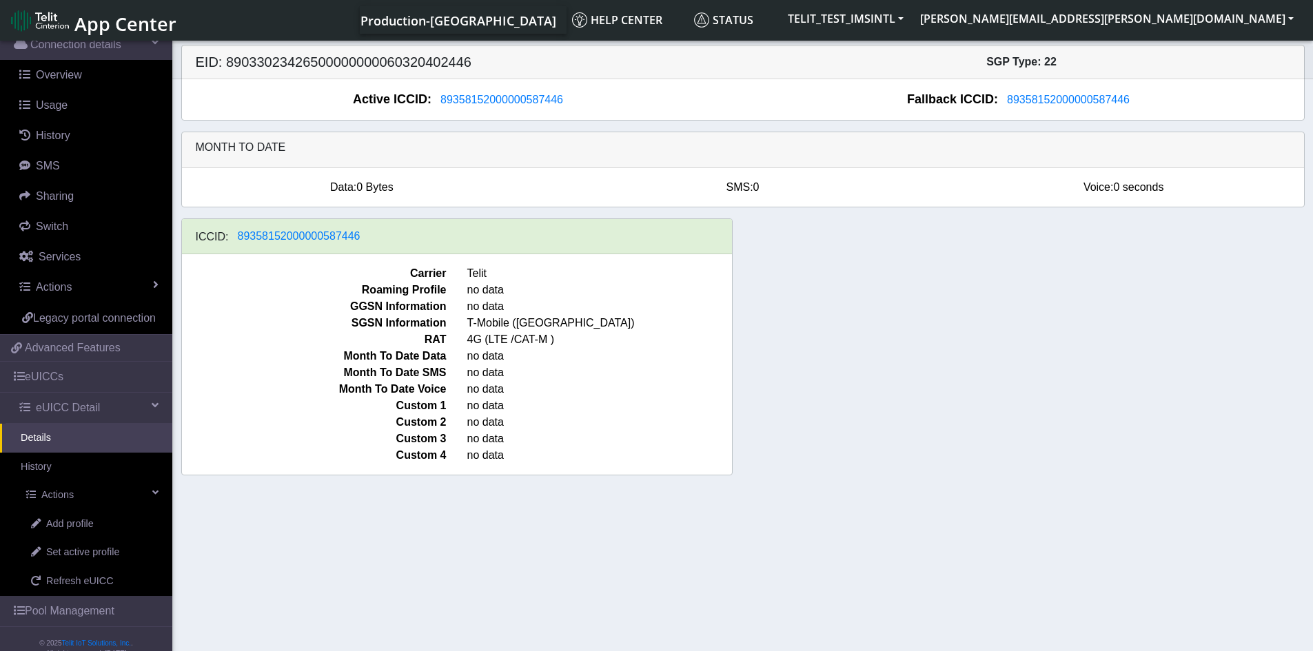
click at [921, 291] on div "ICCID: 89358152000000587446 Carrier Telit Roaming Profile no data GGSN Informat…" at bounding box center [743, 352] width 1144 height 268
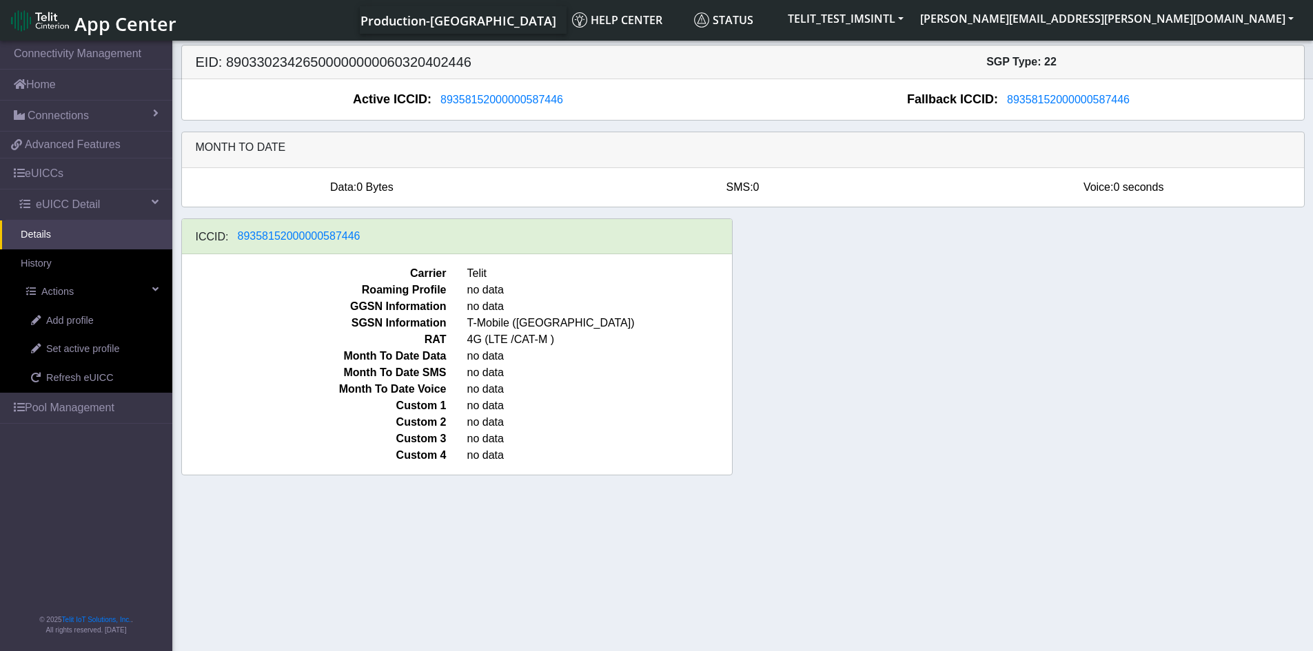
click at [867, 311] on div "ICCID: [TECHNICAL_ID] Carrier Telit Roaming Profile no data GGSN Information no…" at bounding box center [743, 352] width 1144 height 268
click at [950, 291] on div "ICCID: [TECHNICAL_ID] Carrier Telit Roaming Profile no data GGSN Information no…" at bounding box center [743, 352] width 1144 height 268
click at [112, 380] on link "Refresh eUICC" at bounding box center [91, 378] width 162 height 29
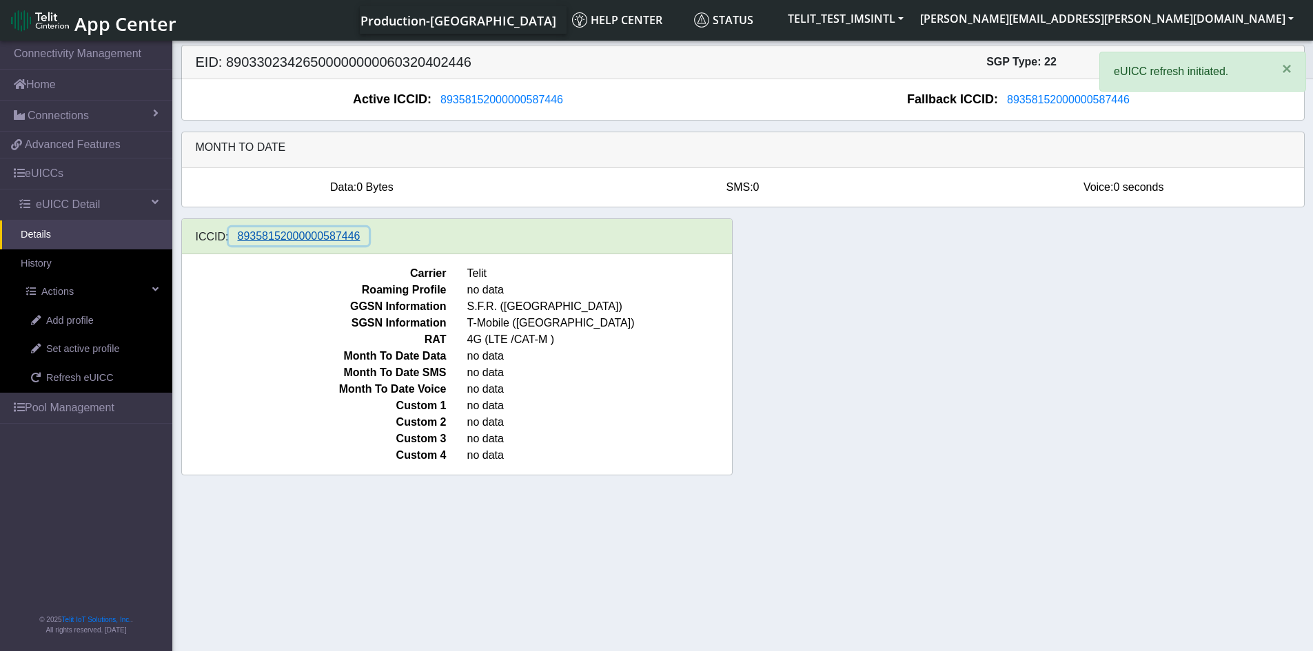
click at [316, 239] on span "89358152000000587446" at bounding box center [299, 236] width 123 height 12
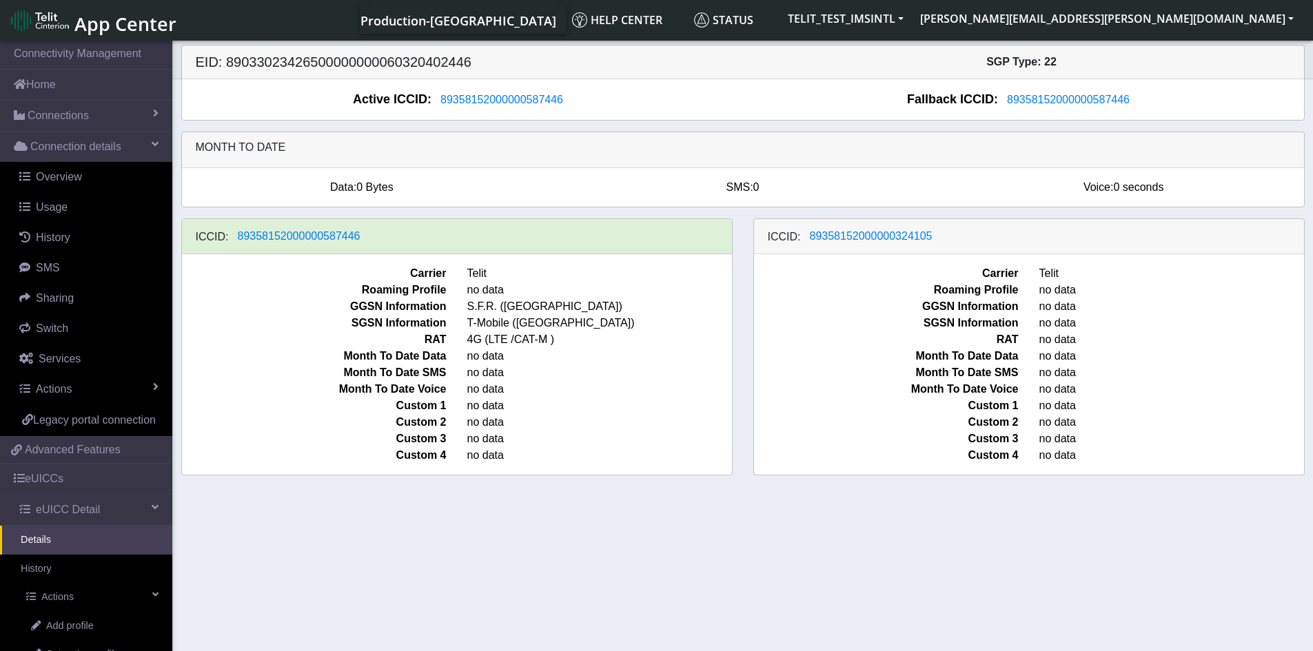
click at [875, 280] on span "Carrier" at bounding box center [886, 273] width 285 height 17
drag, startPoint x: 959, startPoint y: 241, endPoint x: 977, endPoint y: 311, distance: 72.7
click at [972, 311] on div "ICCID: 89358152000000324105 Carrier Telit Roaming Profile no data GGSN Informat…" at bounding box center [1028, 346] width 551 height 257
click at [1055, 340] on span "no data" at bounding box center [1171, 339] width 285 height 17
click at [1092, 361] on span "no data" at bounding box center [1171, 356] width 285 height 17
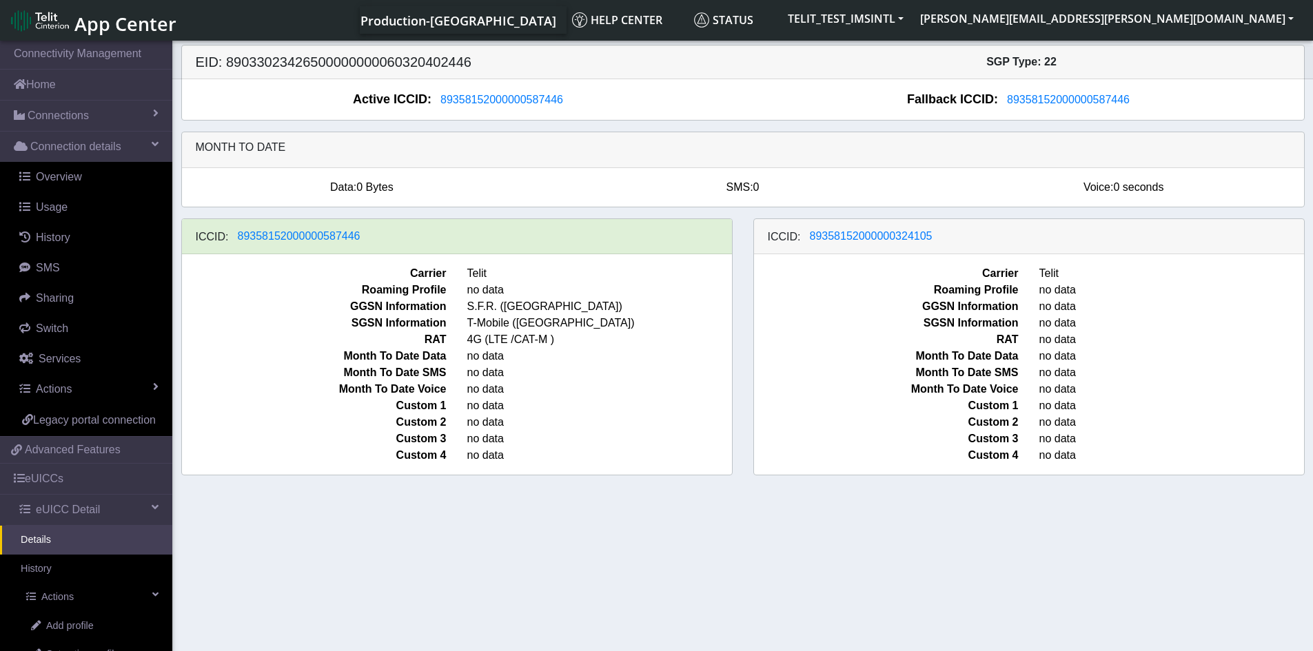
click at [1083, 365] on span "no data" at bounding box center [1171, 356] width 285 height 17
click at [834, 343] on span "RAT" at bounding box center [886, 339] width 285 height 17
drag, startPoint x: 816, startPoint y: 321, endPoint x: 840, endPoint y: 325, distance: 24.5
click at [822, 328] on span "SGSN Information" at bounding box center [886, 323] width 285 height 17
click at [885, 173] on div "Data: 0 Bytes SMS: 0 Voice: 0 seconds" at bounding box center [743, 187] width 1142 height 39
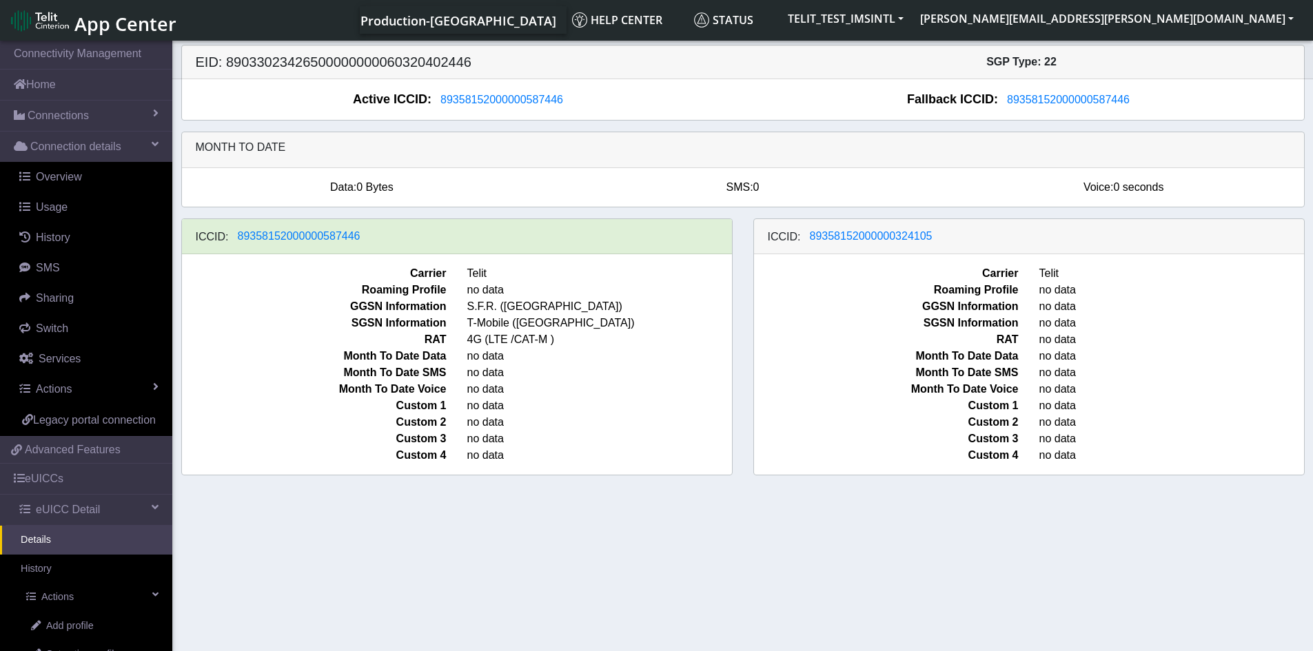
click at [890, 289] on span "Roaming Profile" at bounding box center [886, 290] width 285 height 17
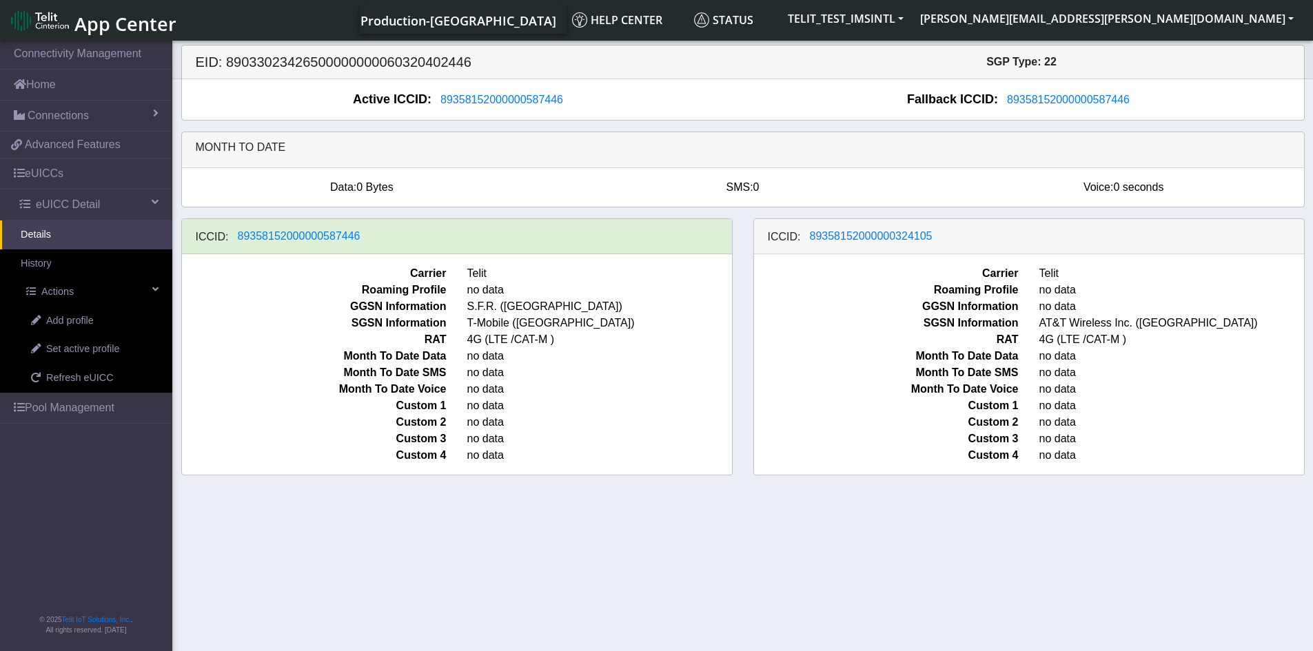
drag, startPoint x: 382, startPoint y: 245, endPoint x: 407, endPoint y: 271, distance: 36.1
click at [407, 271] on div "ICCID: [TECHNICAL_ID] Carrier Telit Roaming Profile no data GGSN Information S.…" at bounding box center [456, 346] width 551 height 257
click at [446, 280] on span "Carrier" at bounding box center [314, 273] width 285 height 17
click at [912, 305] on span "GGSN Information" at bounding box center [886, 306] width 285 height 17
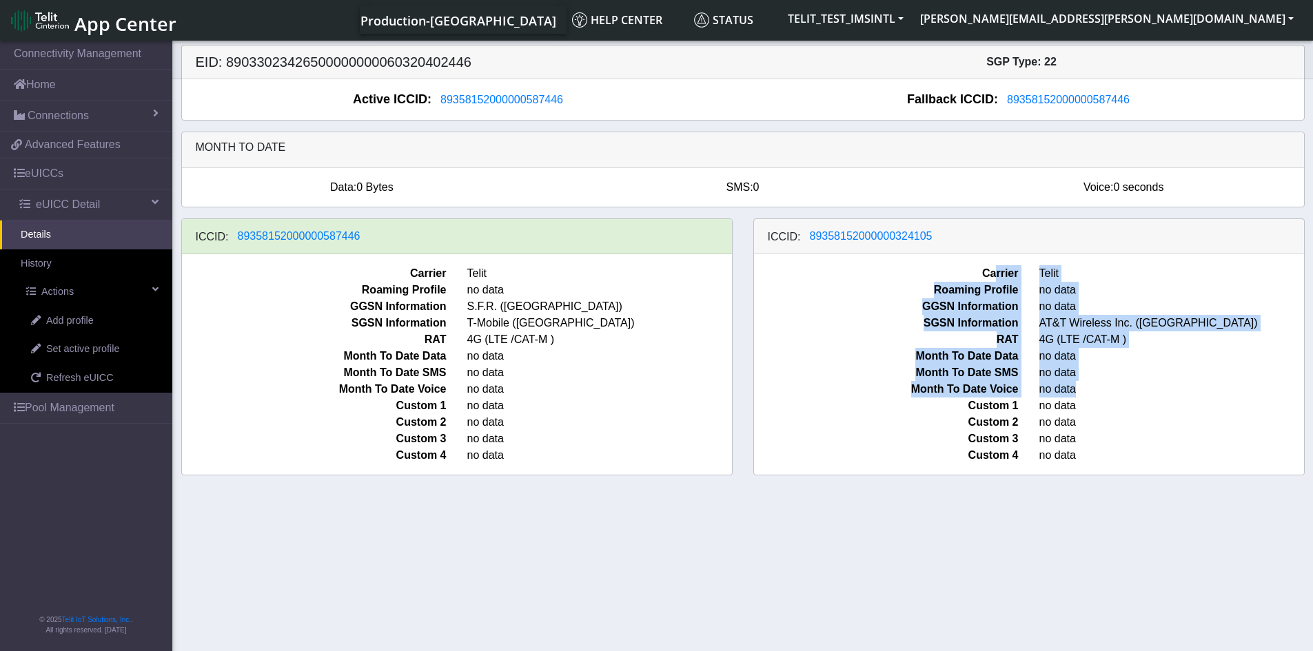
drag, startPoint x: 996, startPoint y: 282, endPoint x: 1096, endPoint y: 399, distance: 154.0
click at [1096, 399] on div "Carrier Telit Roaming Profile no data GGSN Information no data SGSN Information…" at bounding box center [1029, 364] width 550 height 221
click at [1092, 399] on span "no data" at bounding box center [1171, 406] width 285 height 17
click at [1087, 398] on span "no data" at bounding box center [1171, 389] width 285 height 17
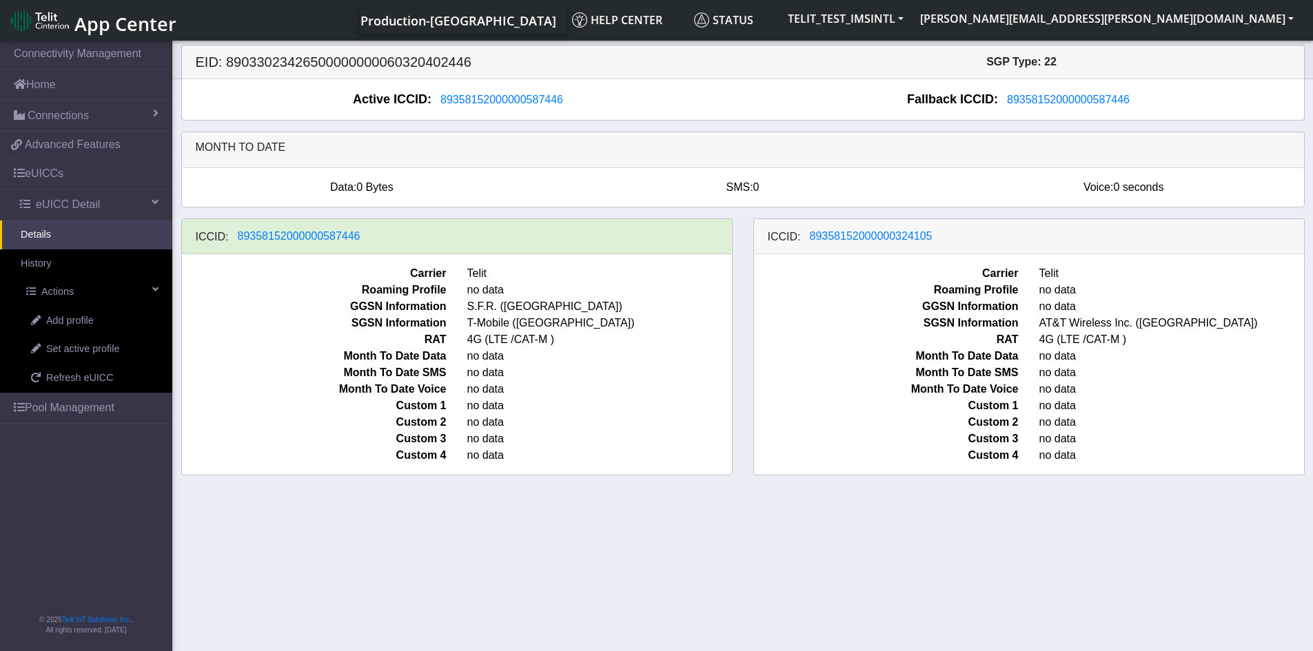
click at [1087, 398] on span "no data" at bounding box center [1171, 389] width 285 height 17
click at [1092, 376] on span "no data" at bounding box center [1171, 373] width 285 height 17
click at [781, 464] on span "Custom 4" at bounding box center [886, 455] width 285 height 17
click at [796, 569] on section "Connectivity Management Home Connections List Map 8a6cb6487625fb57f45a0d20bea68…" at bounding box center [656, 347] width 1313 height 618
drag, startPoint x: 633, startPoint y: 61, endPoint x: 526, endPoint y: 59, distance: 106.2
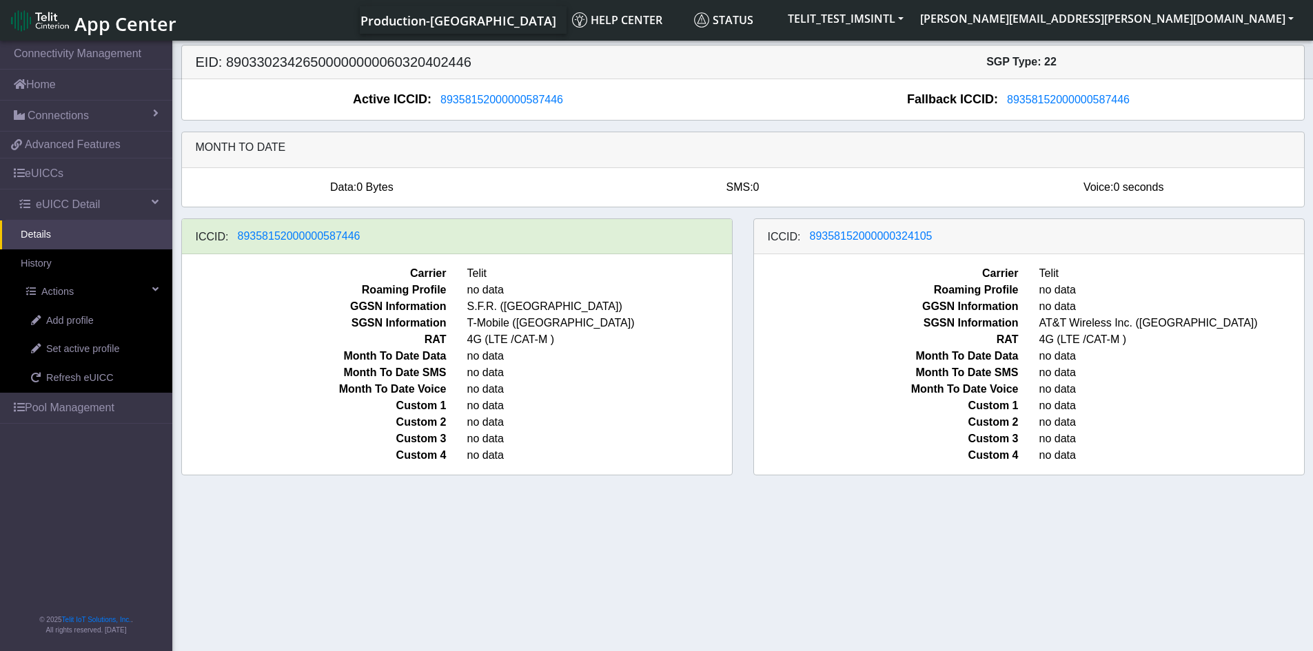
click at [633, 61] on h5 "EID: 89033023426500000000060320402446" at bounding box center [463, 62] width 557 height 17
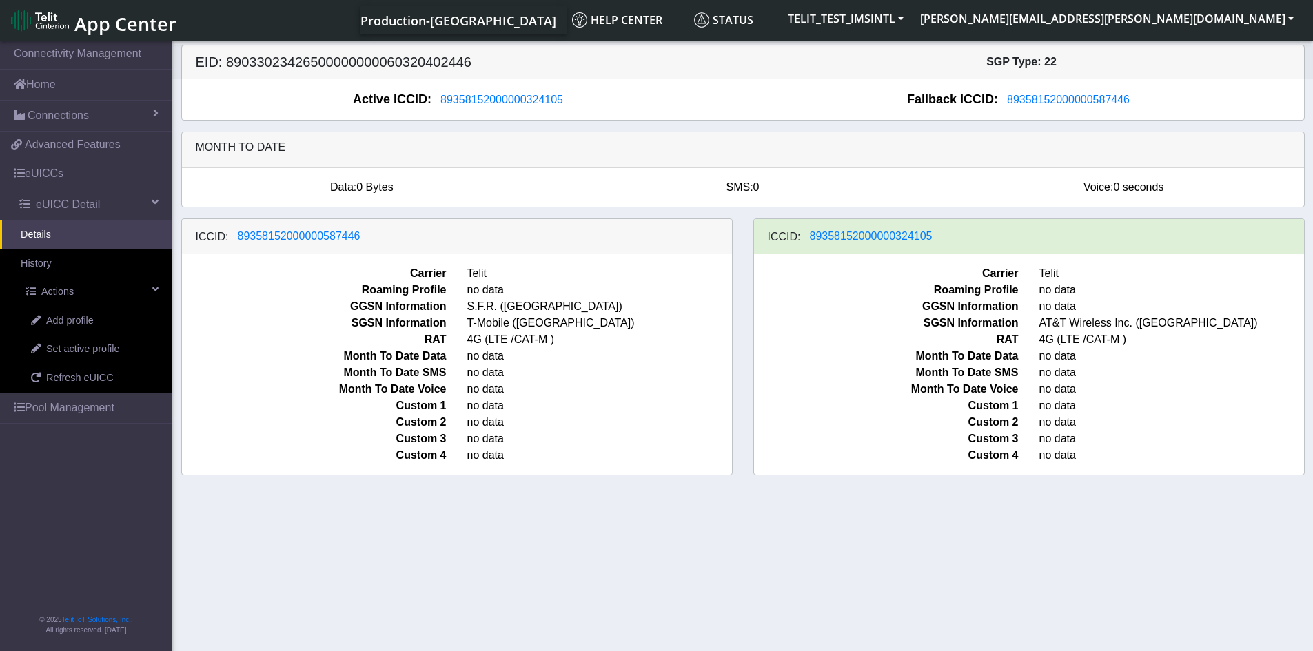
click at [1031, 584] on section "Connectivity Management Home Connections List Map 8a6cb6487625fb57f45a0d20bea68…" at bounding box center [656, 347] width 1313 height 618
click at [875, 536] on section "Connectivity Management Home Connections List Map 8a6cb6487625fb57f45a0d20bea68…" at bounding box center [656, 347] width 1313 height 618
click at [54, 404] on link "Pool Management" at bounding box center [86, 408] width 172 height 30
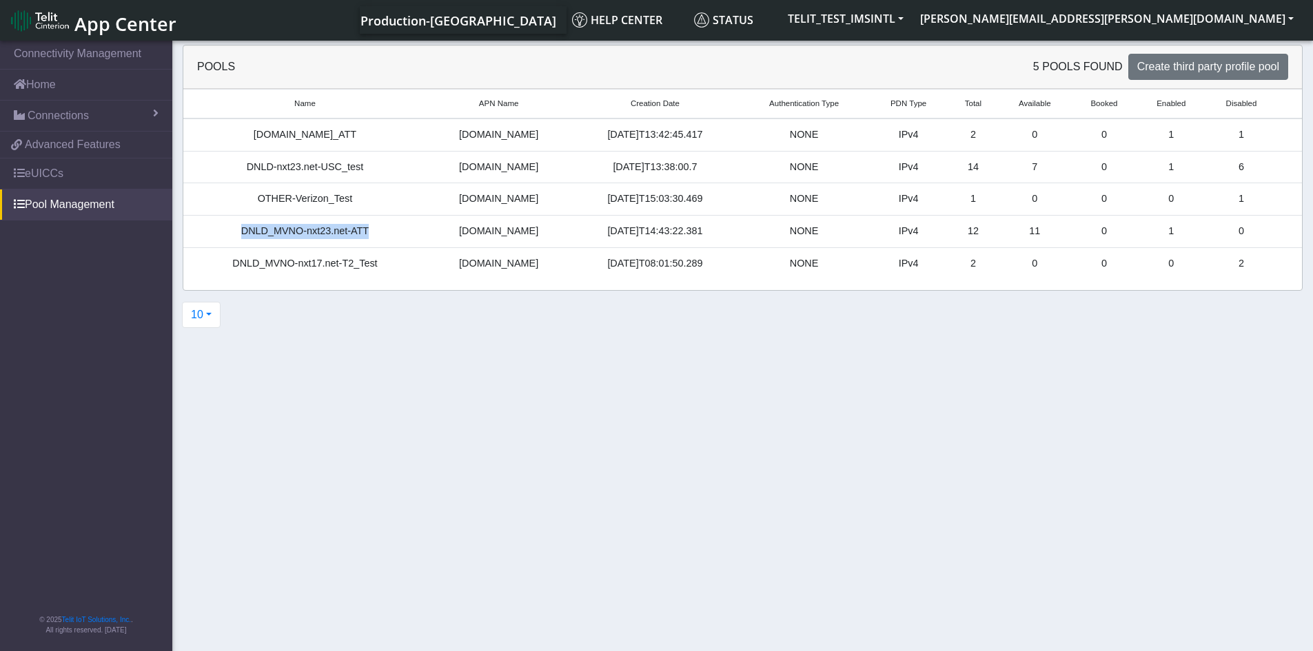
drag, startPoint x: 388, startPoint y: 232, endPoint x: 240, endPoint y: 243, distance: 147.9
click at [240, 243] on td "DNLD_MVNO-nxt23.net-ATT" at bounding box center [304, 232] width 243 height 32
drag, startPoint x: 418, startPoint y: 247, endPoint x: 1065, endPoint y: 230, distance: 646.6
click at [1065, 230] on tr "DNLD_MVNO-nxt23.net-ATT nxt23.net 2025-08-26T14:43:22.381 NONE IPv4 12 11 0 1 0" at bounding box center [742, 232] width 1118 height 32
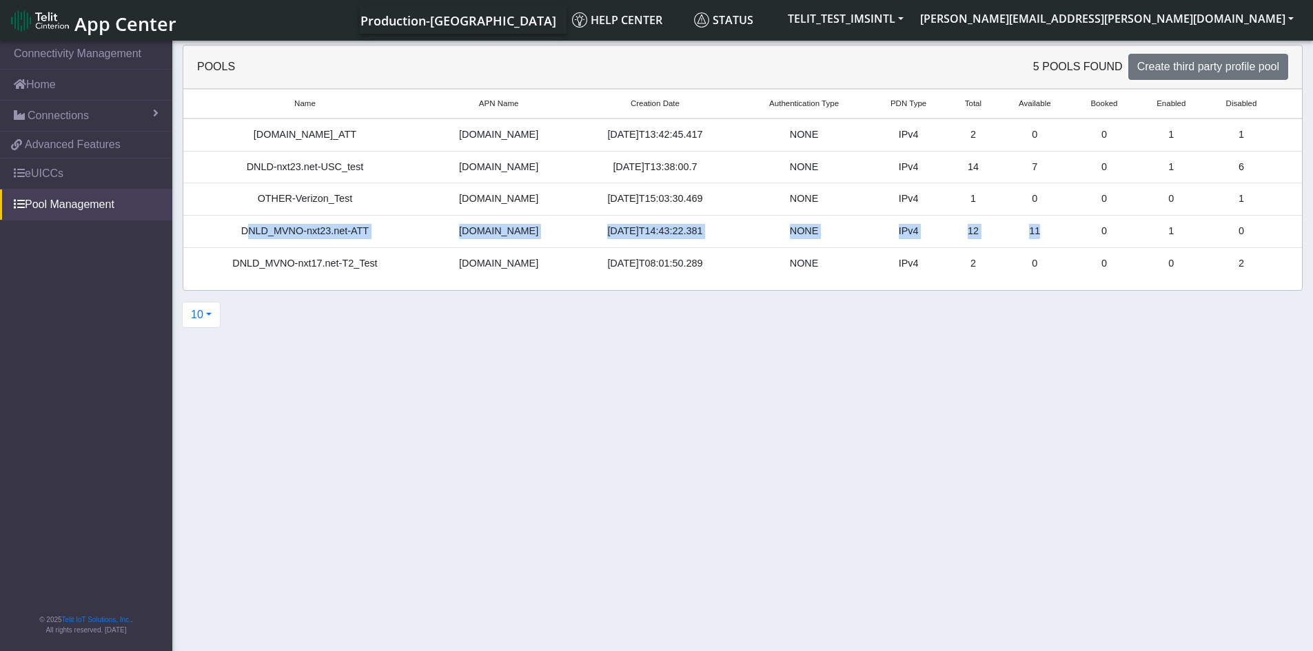
click at [1071, 230] on td "0" at bounding box center [1103, 232] width 65 height 32
click at [1016, 232] on td "11" at bounding box center [1034, 232] width 73 height 32
click at [1025, 234] on td "11" at bounding box center [1034, 232] width 73 height 32
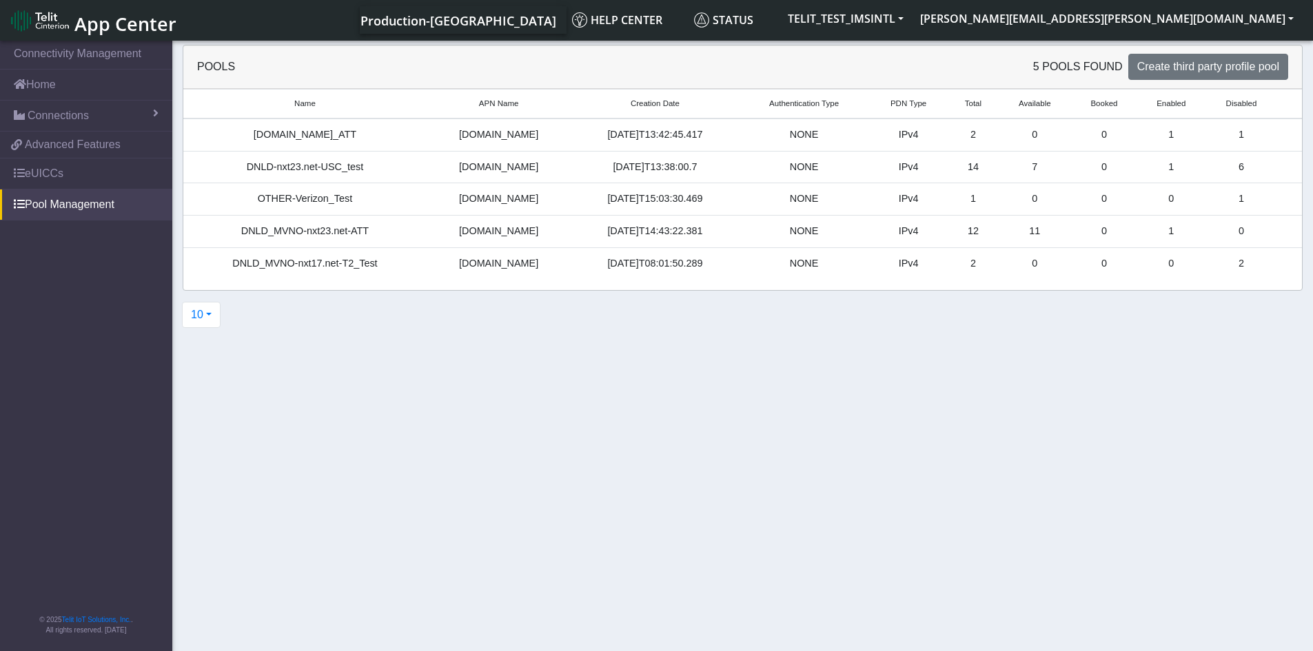
click at [1036, 167] on td "7" at bounding box center [1034, 167] width 73 height 32
drag, startPoint x: 1039, startPoint y: 229, endPoint x: 1015, endPoint y: 232, distance: 24.2
click at [1015, 232] on td "11" at bounding box center [1034, 232] width 73 height 32
click at [33, 175] on link "eUICCs" at bounding box center [86, 173] width 172 height 30
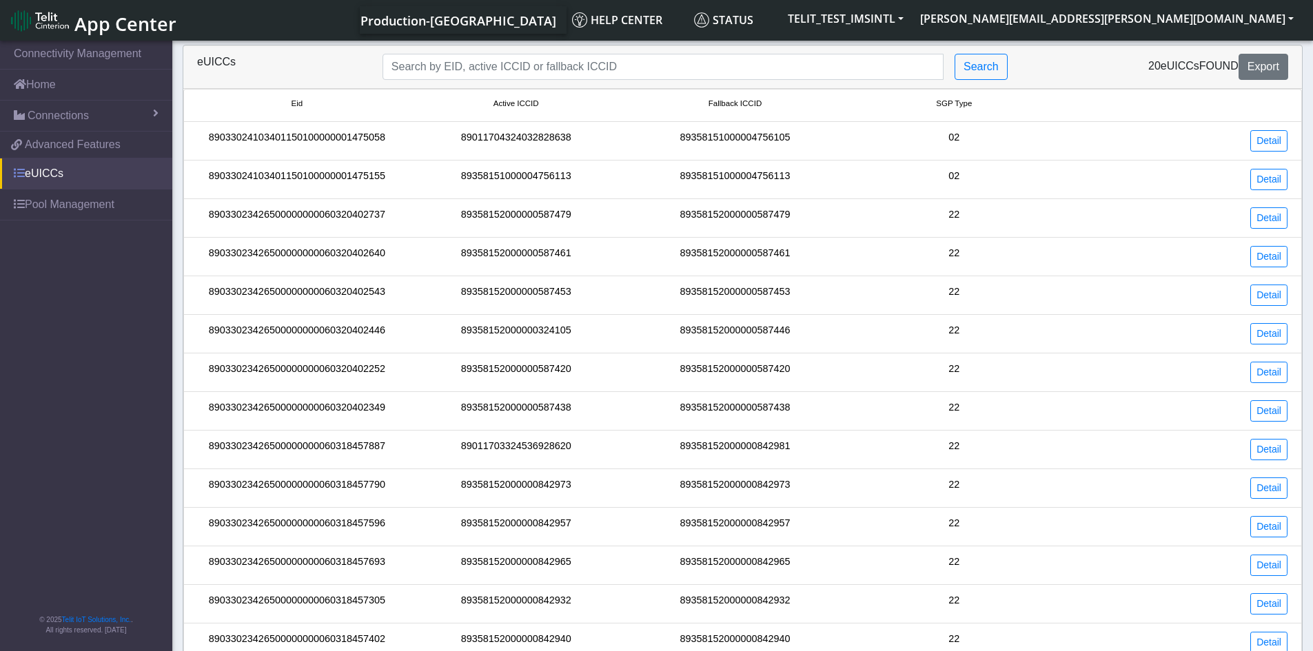
click at [28, 174] on link "eUICCs" at bounding box center [86, 173] width 172 height 30
click at [669, 73] on input "Search..." at bounding box center [662, 67] width 561 height 26
paste input "89358152000000324105"
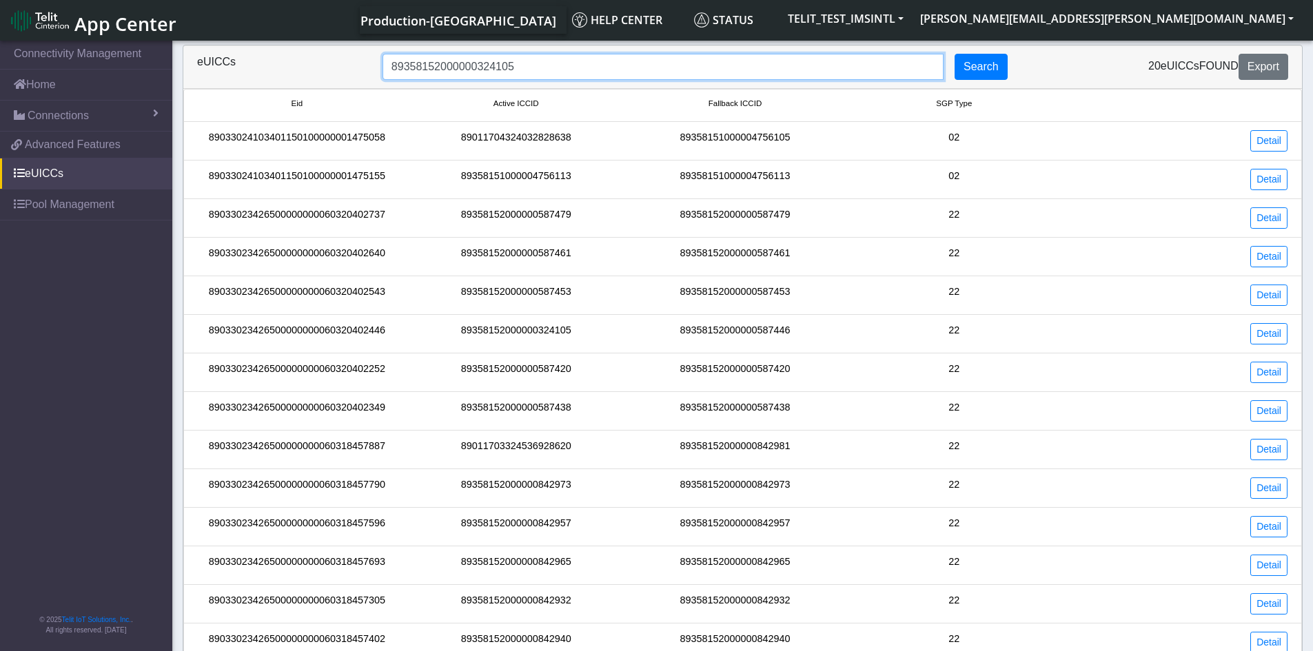
type input "89358152000000324105"
click at [983, 65] on button "Search" at bounding box center [980, 67] width 53 height 26
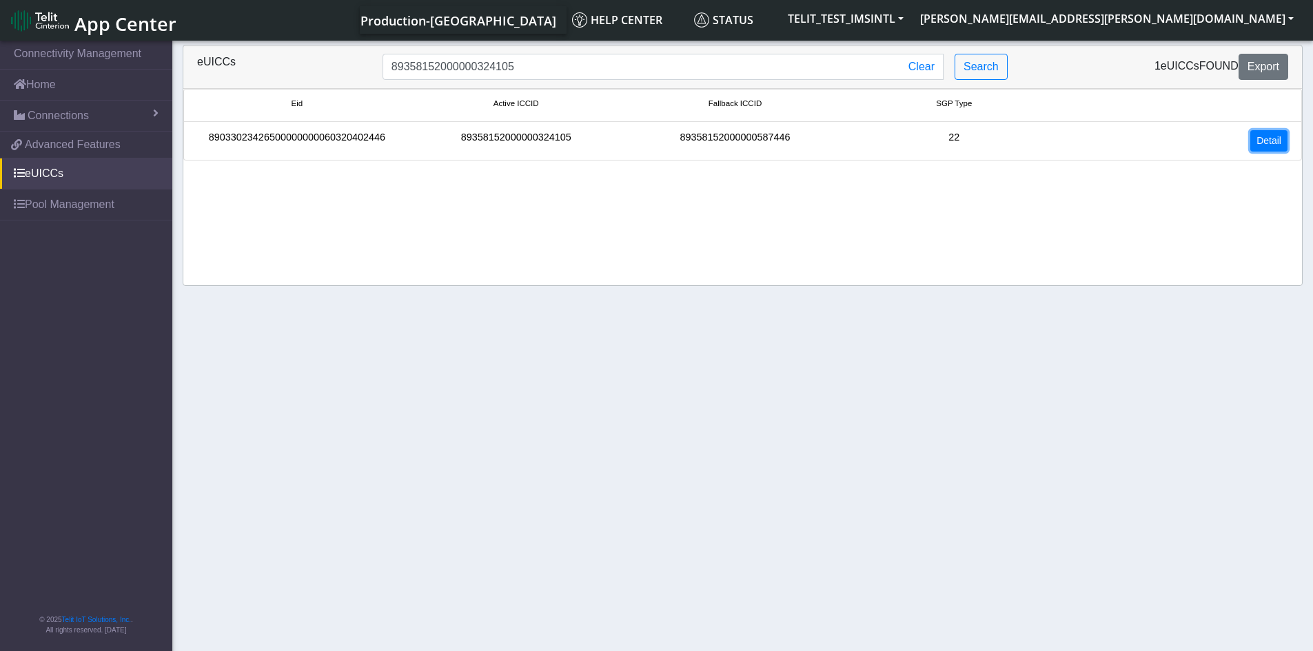
click at [1258, 139] on link "Detail" at bounding box center [1268, 140] width 37 height 21
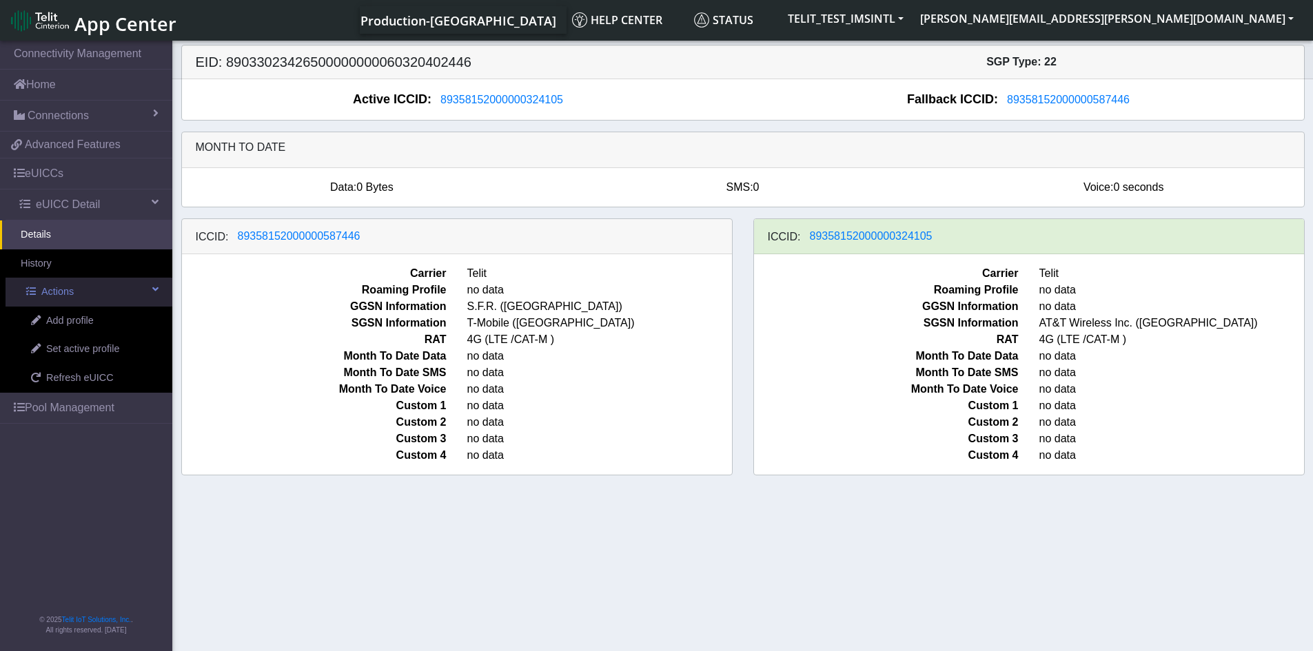
click at [158, 286] on span at bounding box center [155, 290] width 6 height 10
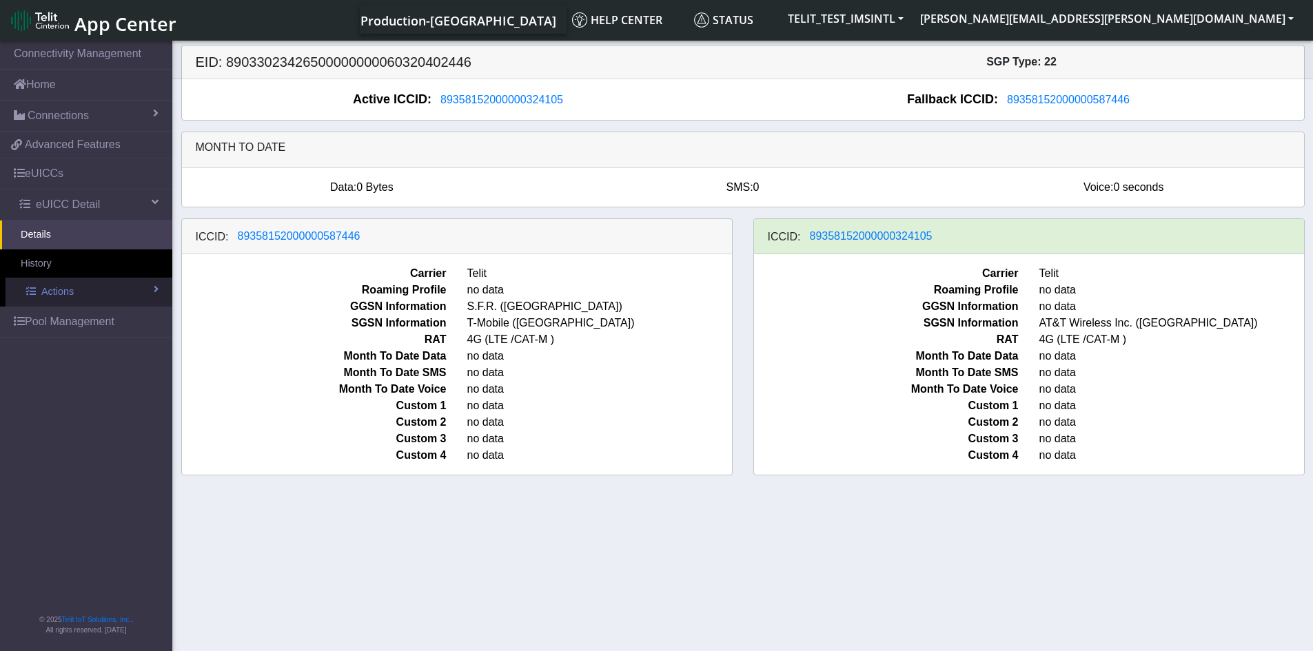
click at [158, 286] on span at bounding box center [156, 290] width 5 height 10
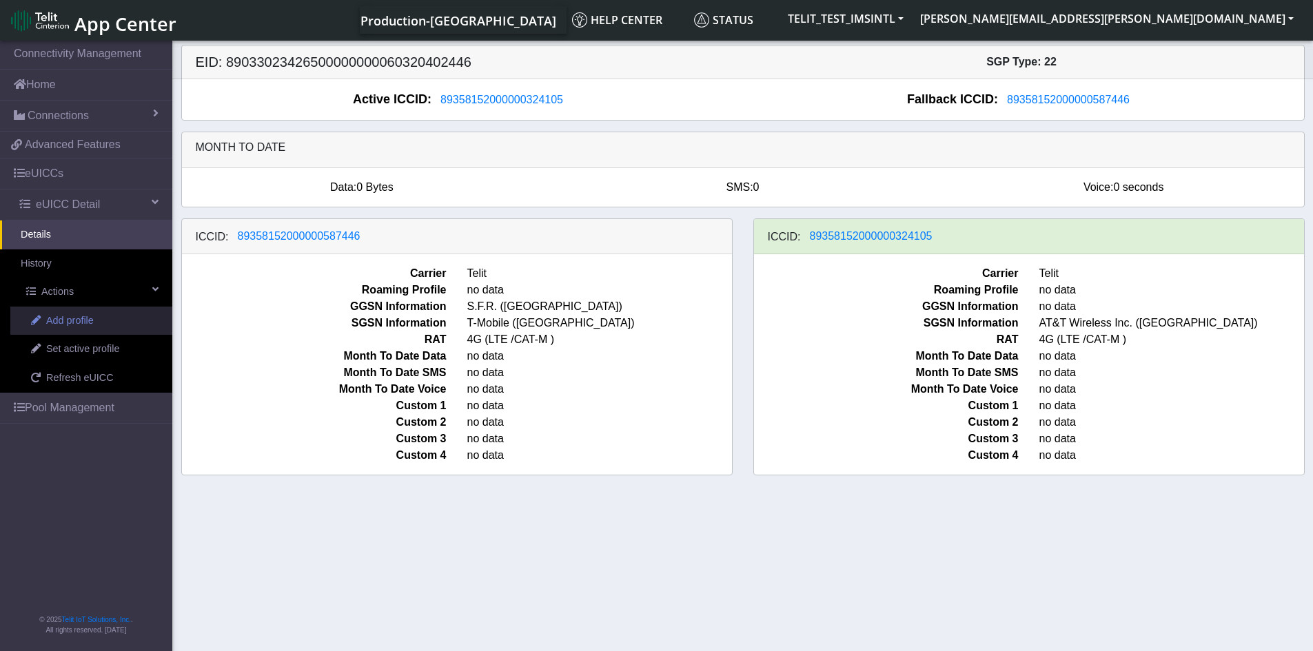
click at [83, 320] on span "Add profile" at bounding box center [70, 321] width 48 height 15
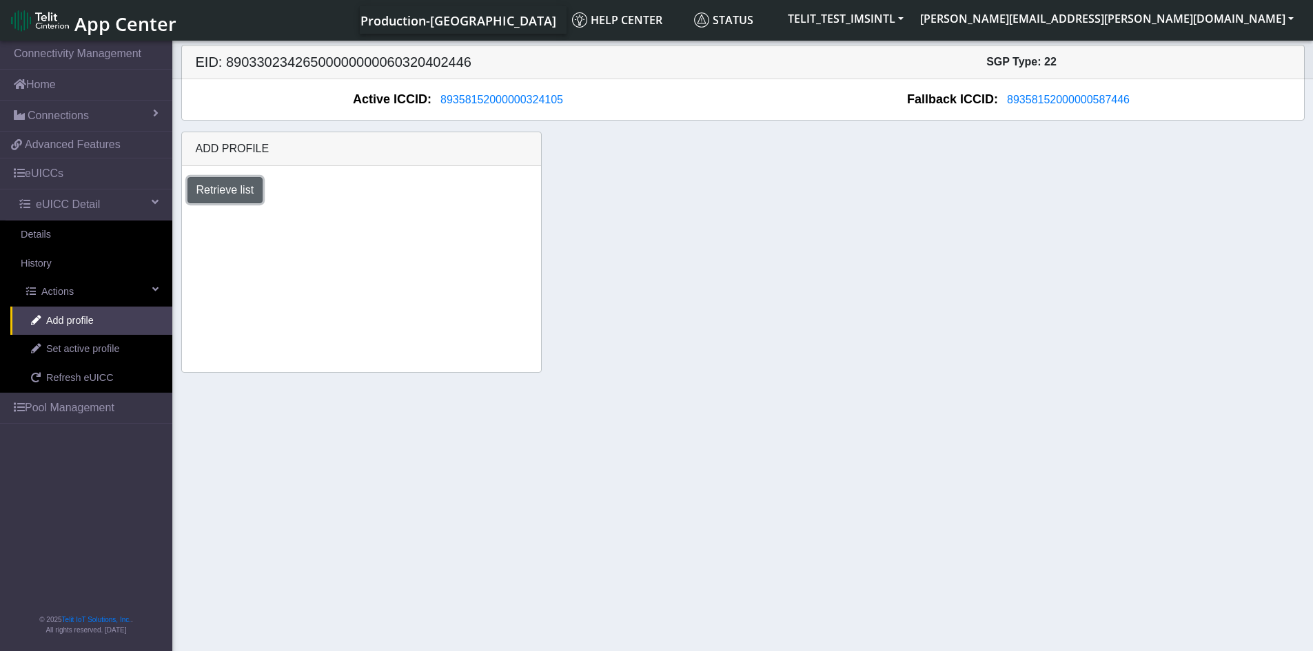
click at [242, 198] on button "Retrieve list" at bounding box center [225, 190] width 76 height 26
click at [364, 227] on select "Select profile to add OTHER-nxt23.net_ATT DNLD-nxt23.net-USC_test OTHER-Verizon…" at bounding box center [285, 227] width 196 height 26
select select "b45db35c-d63d-4434-a746-874259ad27d0"
click at [187, 214] on select "Select profile to add OTHER-nxt23.net_ATT DNLD-nxt23.net-USC_test OTHER-Verizon…" at bounding box center [285, 227] width 196 height 26
click at [399, 320] on div "Add profile Retrieve list Select profile to add OTHER-nxt23.net_ATT DNLD-nxt23.…" at bounding box center [361, 252] width 360 height 241
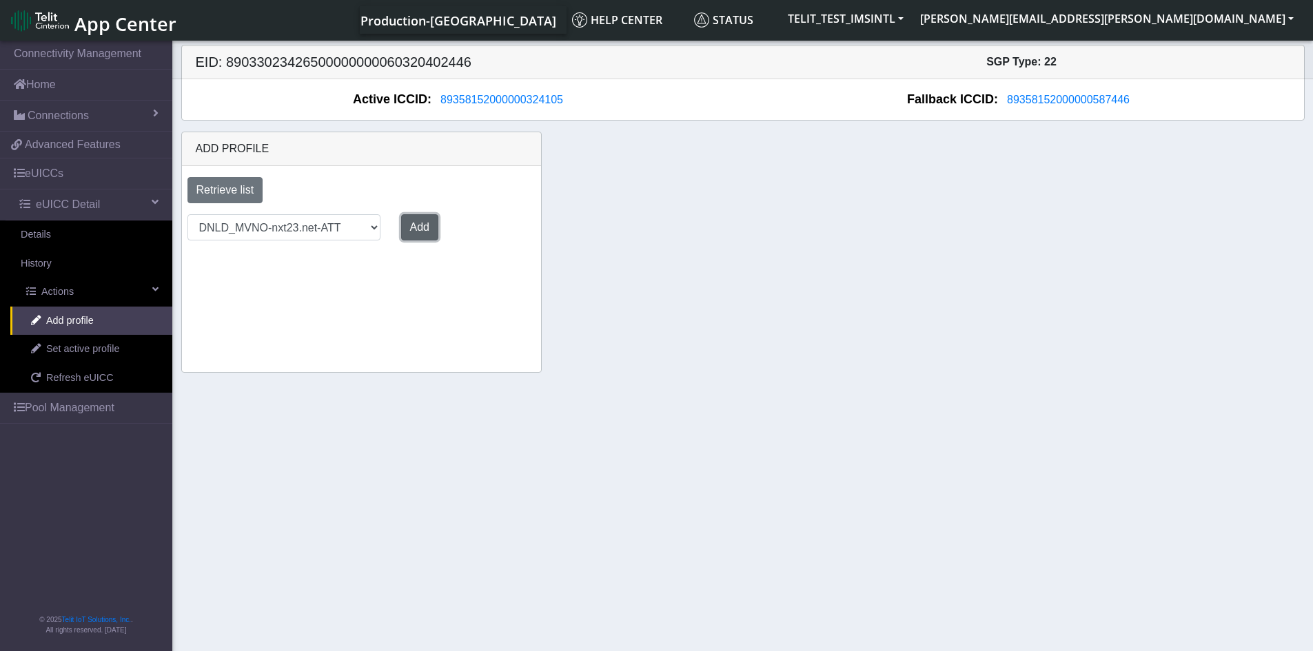
click at [418, 231] on button "Add" at bounding box center [419, 227] width 37 height 26
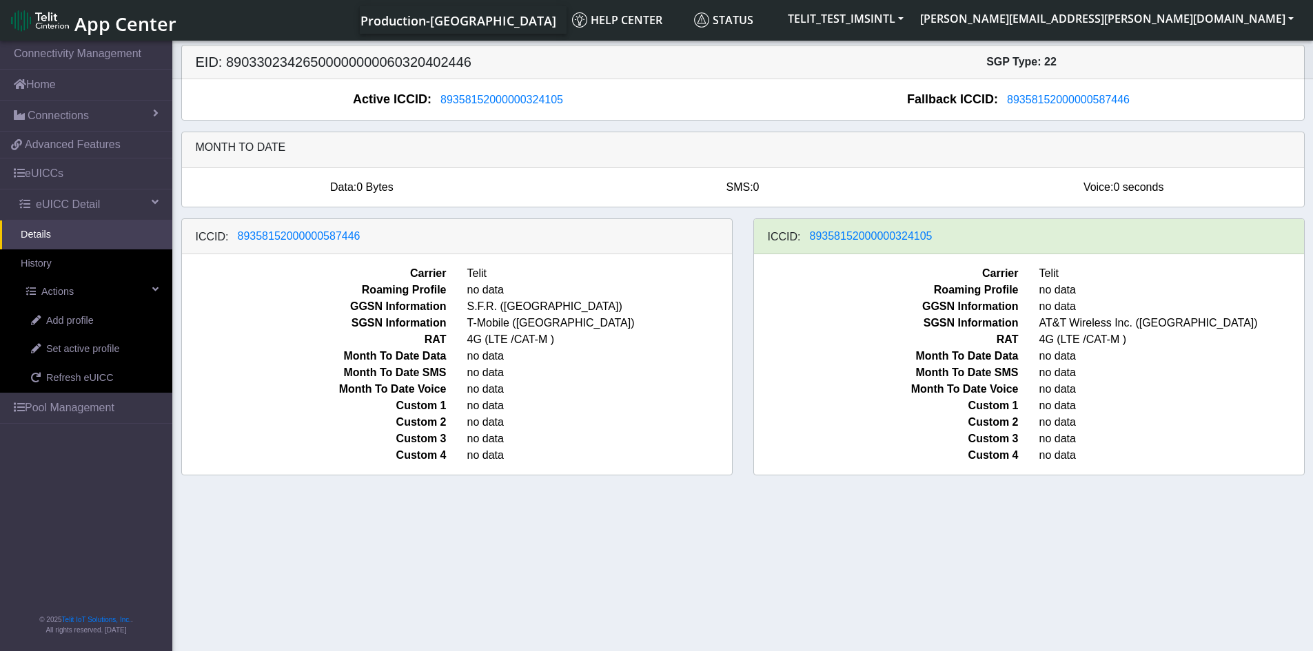
click at [698, 543] on section "Connectivity Management Home Connections List Map 8a6cb6487625fb57f45a0d20bea68…" at bounding box center [656, 347] width 1313 height 618
click at [870, 584] on section "Connectivity Management Home Connections List Map 8a6cb6487625fb57f45a0d20bea68…" at bounding box center [656, 347] width 1313 height 618
click at [892, 119] on div "Active ICCID: 89358152000000324105 Fallback ICCID: 89358152000000587446" at bounding box center [743, 99] width 1122 height 41
click at [731, 325] on span "T-Mobile ([GEOGRAPHIC_DATA])" at bounding box center [599, 323] width 285 height 17
click at [741, 308] on div "ICCID: [TECHNICAL_ID] Carrier Telit Roaming Profile no data GGSN Information S.…" at bounding box center [457, 346] width 572 height 257
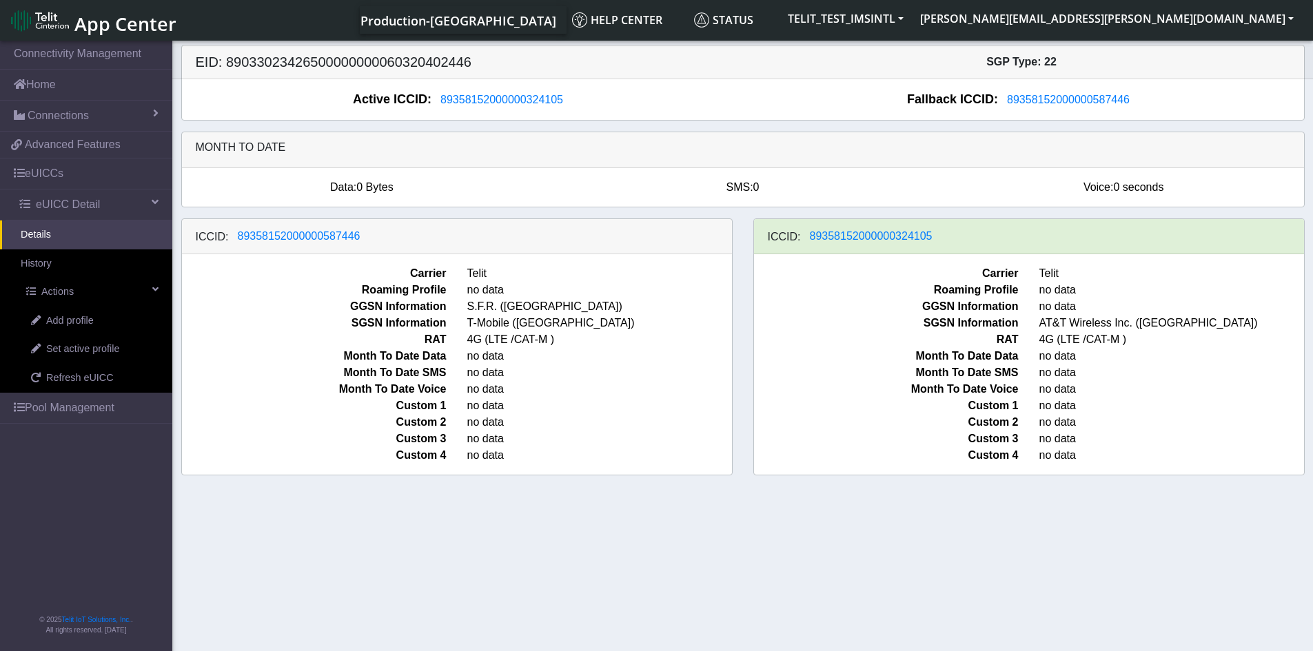
click at [779, 531] on section "Connectivity Management Home Connections List Map 8a6cb6487625fb57f45a0d20bea68…" at bounding box center [656, 347] width 1313 height 618
click at [802, 189] on div "SMS: 0" at bounding box center [742, 187] width 381 height 17
drag, startPoint x: 812, startPoint y: 91, endPoint x: 733, endPoint y: 84, distance: 78.9
click at [812, 91] on div "Fallback ICCID: [TECHNICAL_ID]" at bounding box center [1023, 99] width 560 height 19
click at [847, 152] on h6 "Month to date" at bounding box center [743, 147] width 1094 height 13
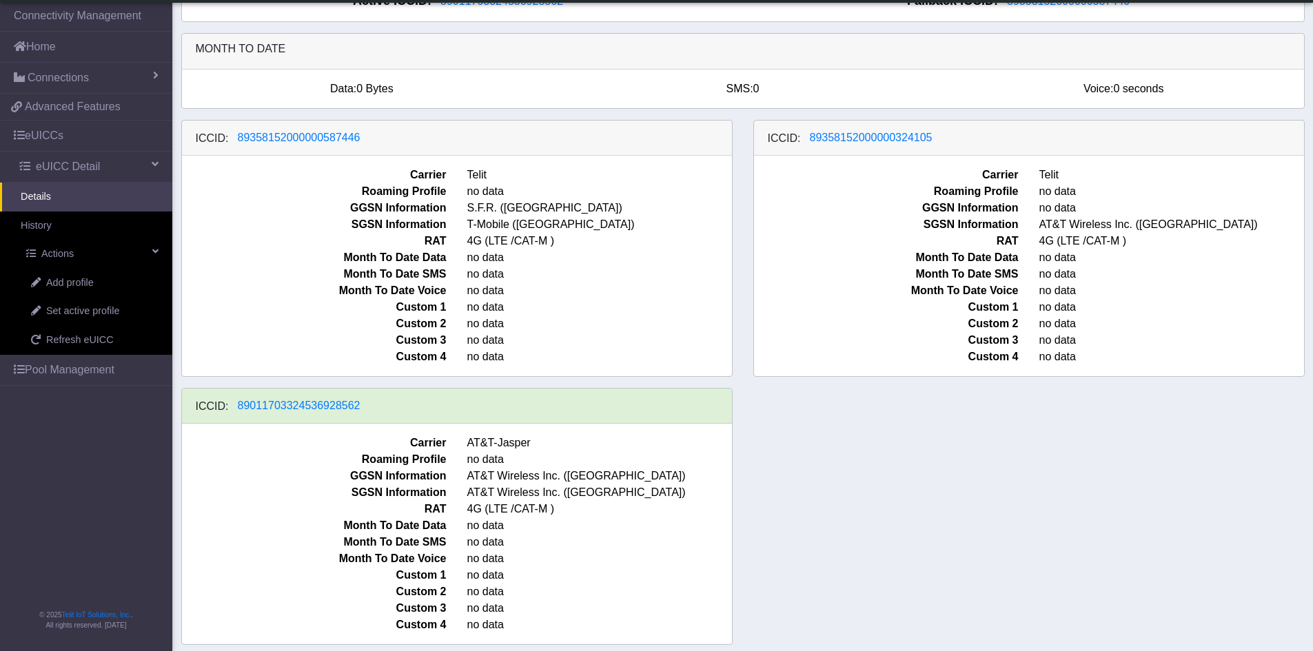
scroll to position [67, 0]
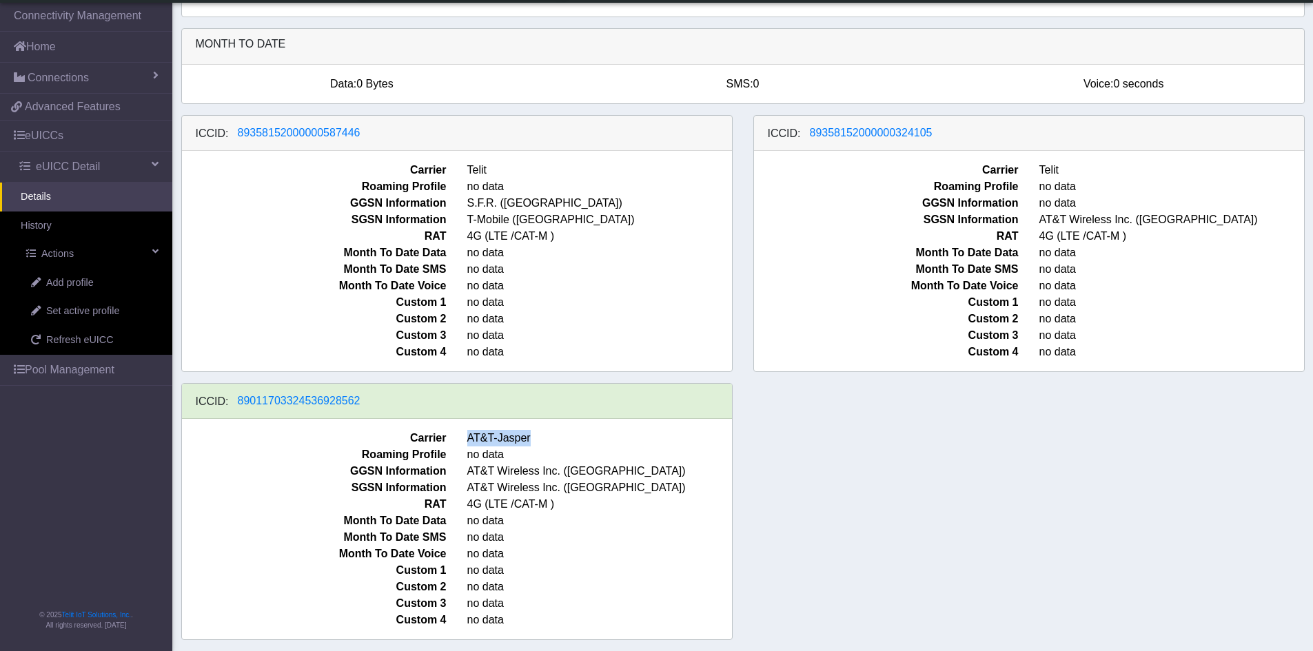
drag, startPoint x: 544, startPoint y: 442, endPoint x: 460, endPoint y: 439, distance: 84.8
click at [457, 437] on span "AT&T-Jasper" at bounding box center [599, 438] width 285 height 17
click at [463, 440] on span "AT&T-Jasper" at bounding box center [599, 438] width 285 height 17
drag, startPoint x: 529, startPoint y: 438, endPoint x: 474, endPoint y: 444, distance: 54.8
click at [474, 444] on span "AT&T-Jasper" at bounding box center [599, 438] width 285 height 17
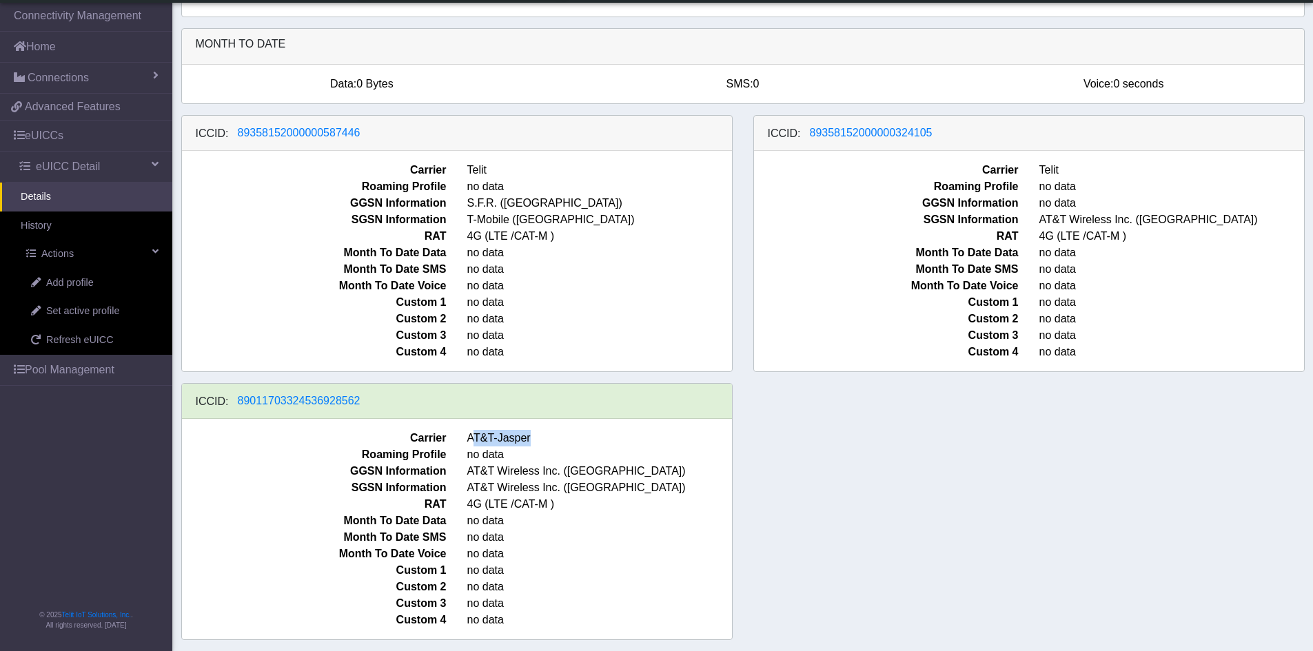
click at [477, 443] on span "AT&T-Jasper" at bounding box center [599, 438] width 285 height 17
click at [1092, 474] on div "ICCID: 89358152000000587446 Carrier Telit Roaming Profile no data GGSN Informat…" at bounding box center [743, 383] width 1144 height 536
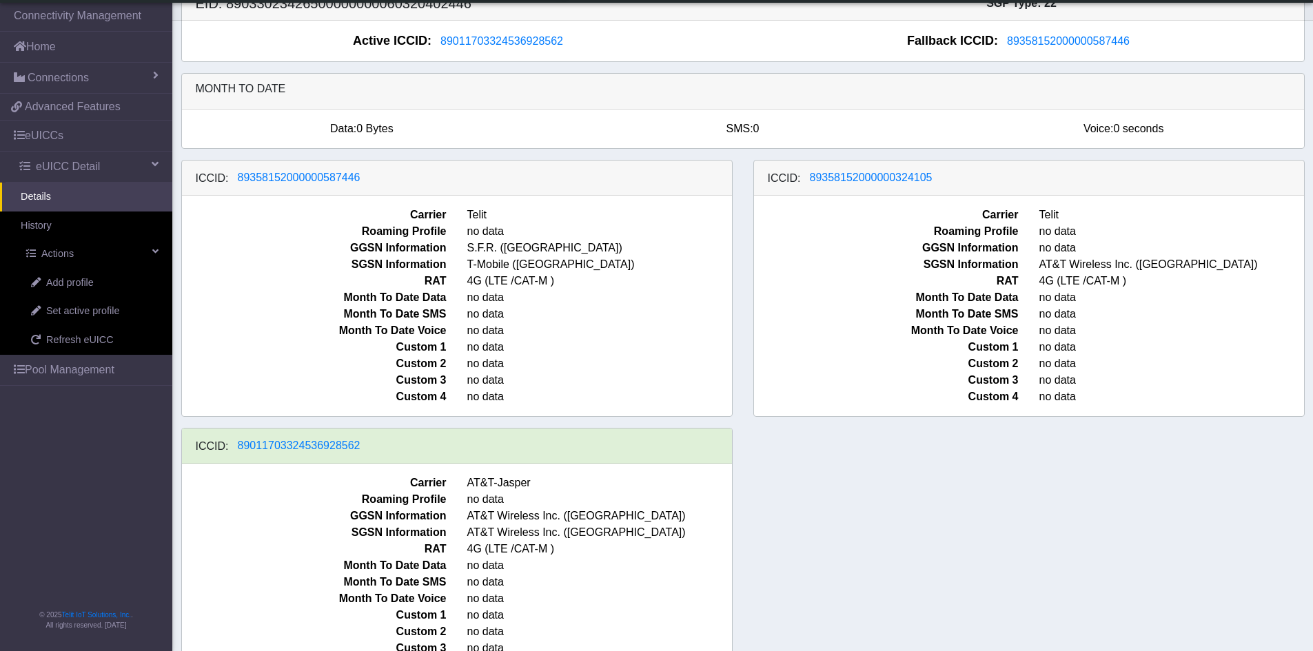
scroll to position [0, 0]
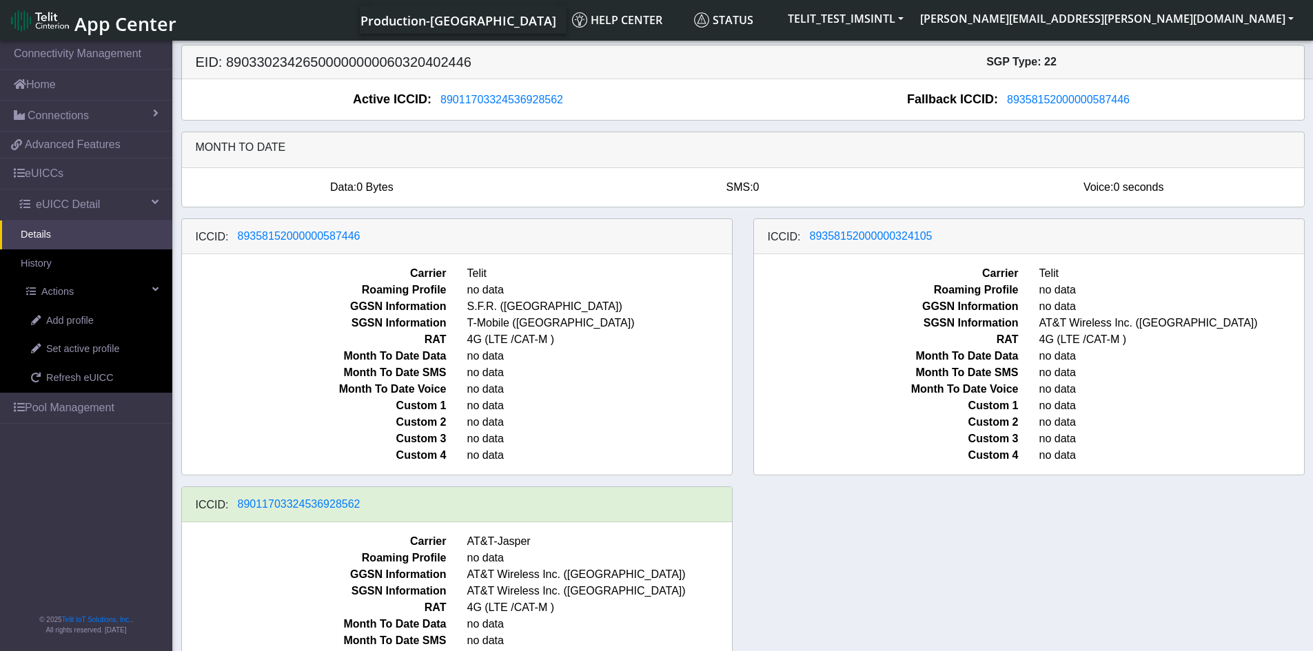
click at [739, 324] on div "ICCID: 89358152000000587446 Carrier Telit Roaming Profile no data GGSN Informat…" at bounding box center [457, 346] width 572 height 257
click at [741, 324] on div "ICCID: 89358152000000587446 Carrier Telit Roaming Profile no data GGSN Informat…" at bounding box center [457, 346] width 572 height 257
click at [329, 236] on span "89358152000000587446" at bounding box center [299, 236] width 123 height 12
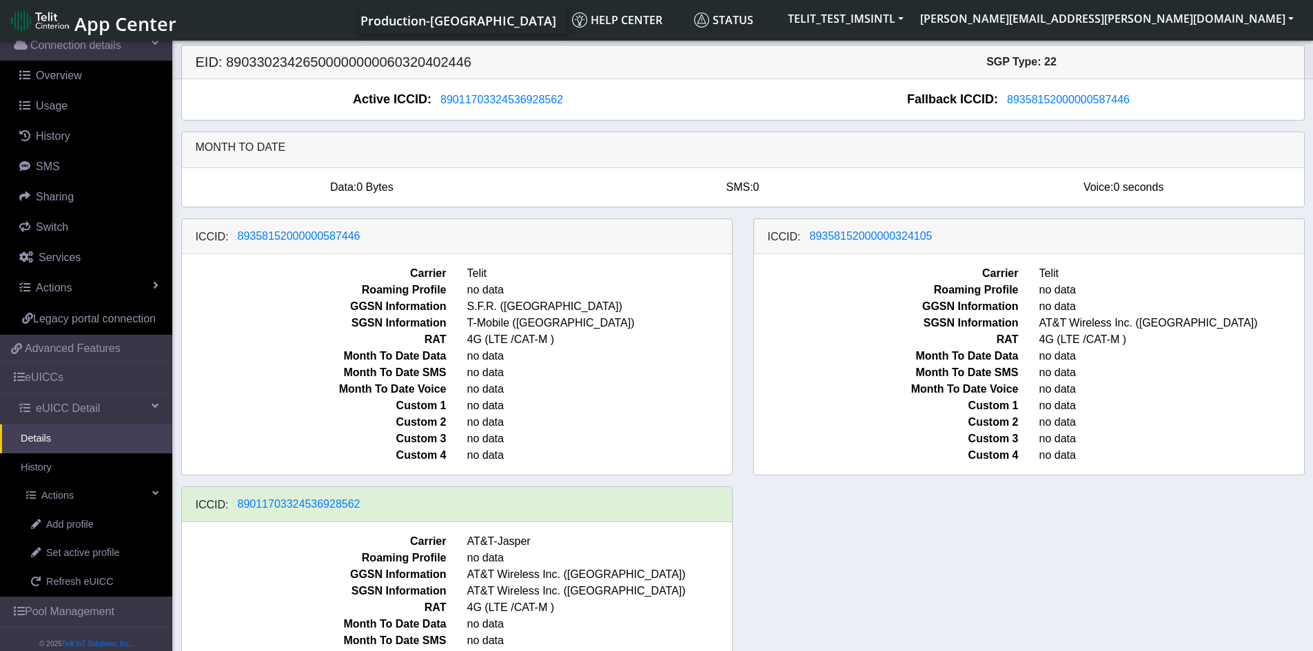
scroll to position [142, 0]
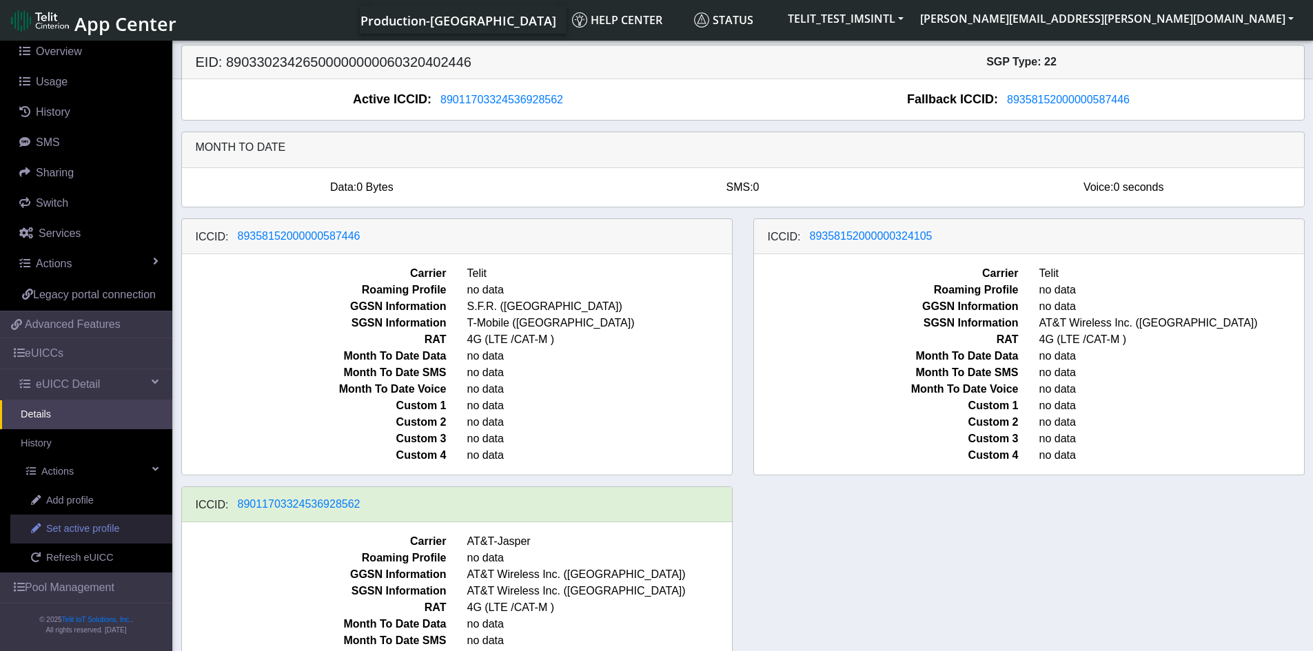
click at [102, 535] on span "Set active profile" at bounding box center [82, 529] width 73 height 15
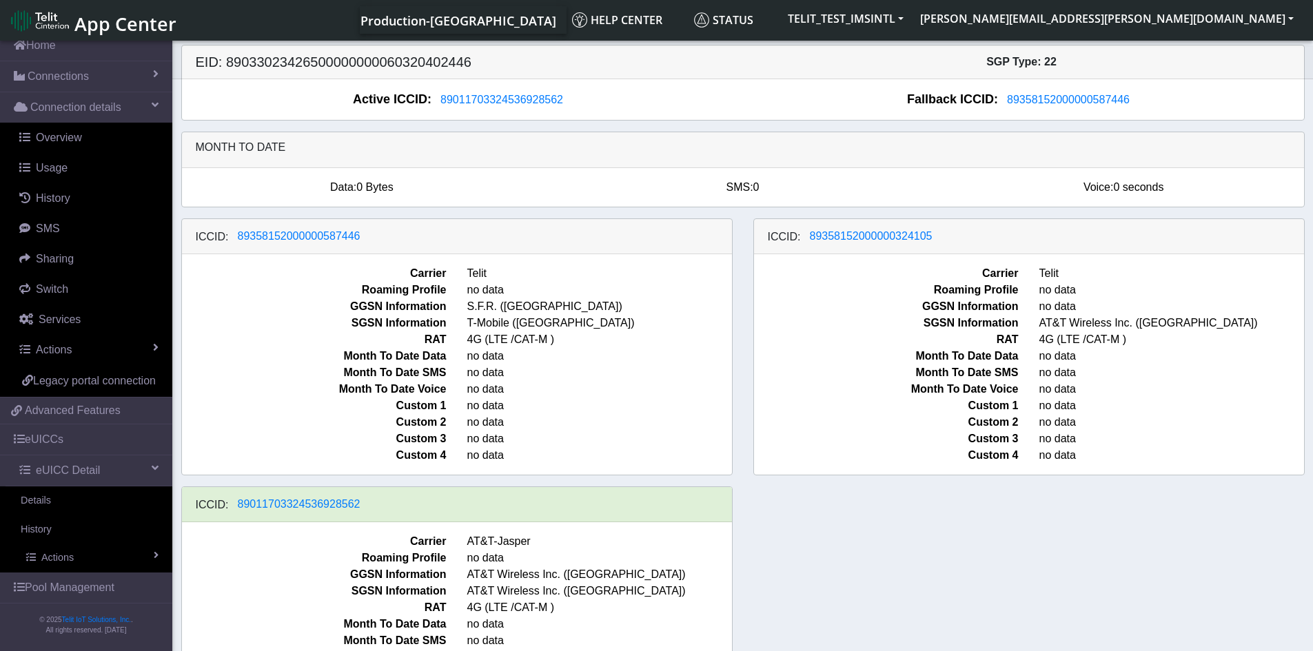
scroll to position [142, 0]
select select
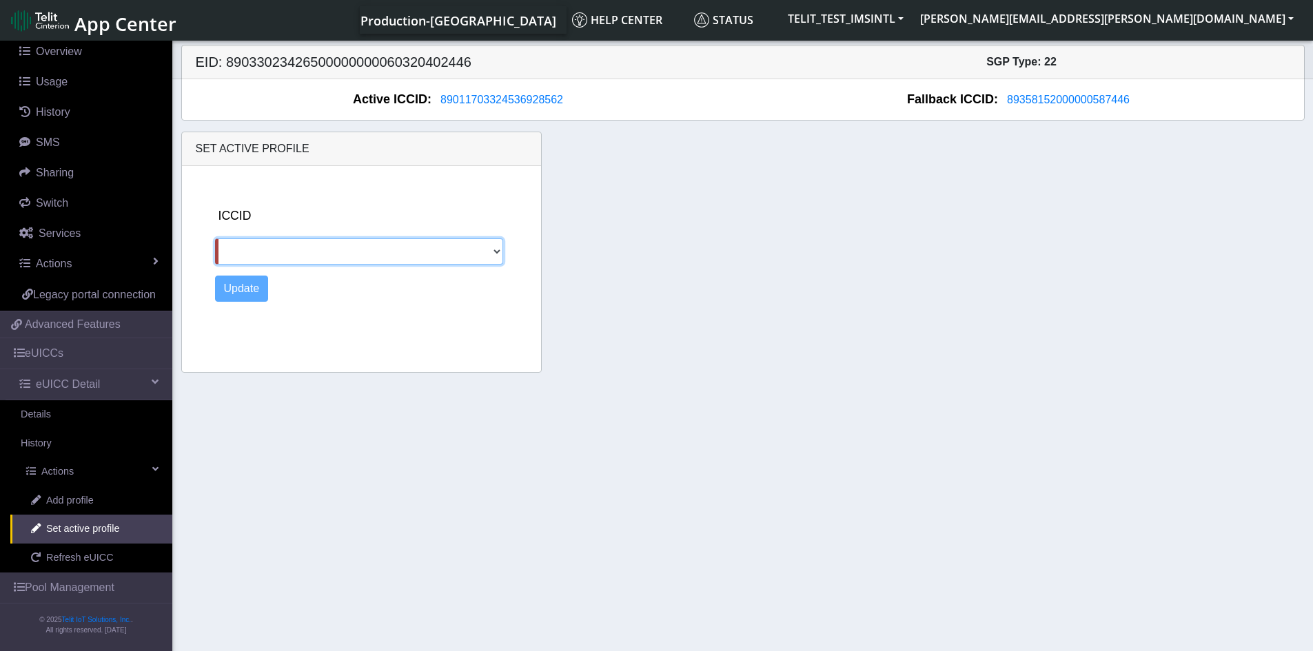
click at [290, 250] on select "89358152000000587446 89358152000000324105" at bounding box center [359, 251] width 289 height 26
click at [398, 359] on div "ICCID 89358152000000587446 89358152000000324105 Update" at bounding box center [374, 266] width 331 height 201
click at [313, 249] on select "89358152000000587446 89358152000000324105" at bounding box center [359, 251] width 289 height 26
drag, startPoint x: 370, startPoint y: 354, endPoint x: 378, endPoint y: 352, distance: 7.9
click at [377, 352] on div "ICCID 89358152000000587446 89358152000000324105 Update" at bounding box center [374, 266] width 331 height 201
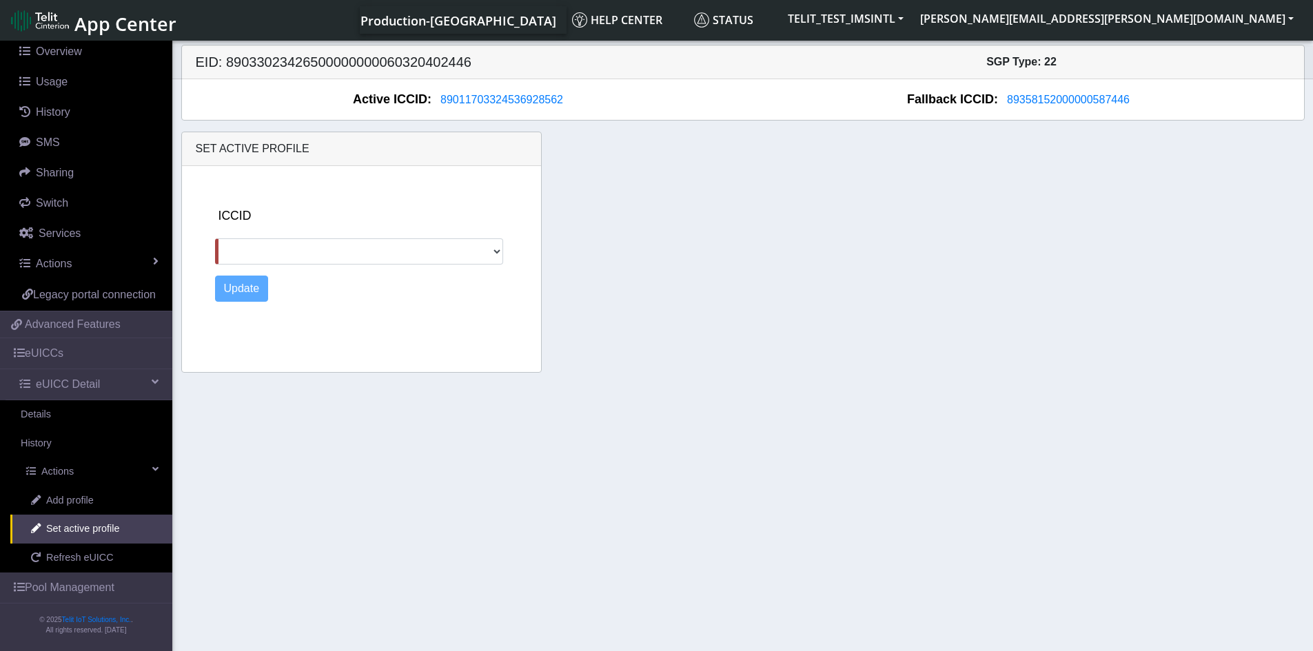
click at [429, 214] on div "ICCID 89358152000000587446 89358152000000324105" at bounding box center [375, 236] width 320 height 58
click at [422, 261] on select "89358152000000587446 89358152000000324105" at bounding box center [359, 251] width 289 height 26
click at [406, 464] on section "Connectivity Management Home Connections List Map Connection details Overview U…" at bounding box center [656, 347] width 1313 height 618
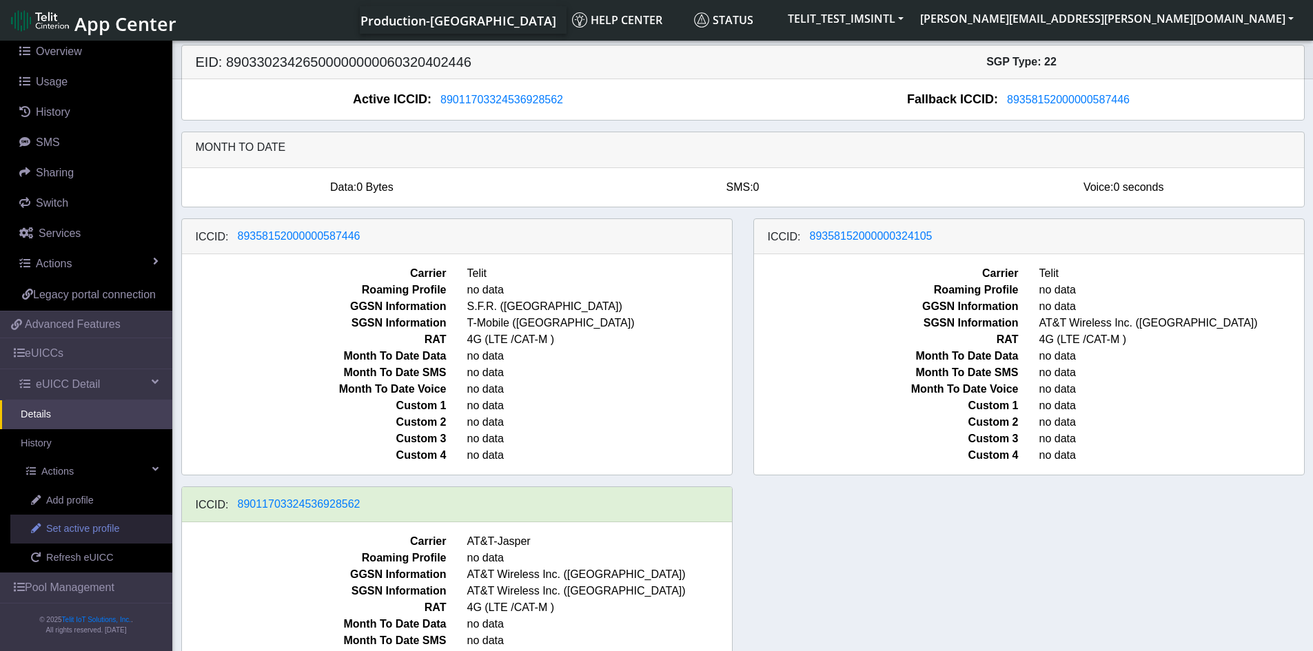
click at [95, 529] on span "Set active profile" at bounding box center [82, 529] width 73 height 15
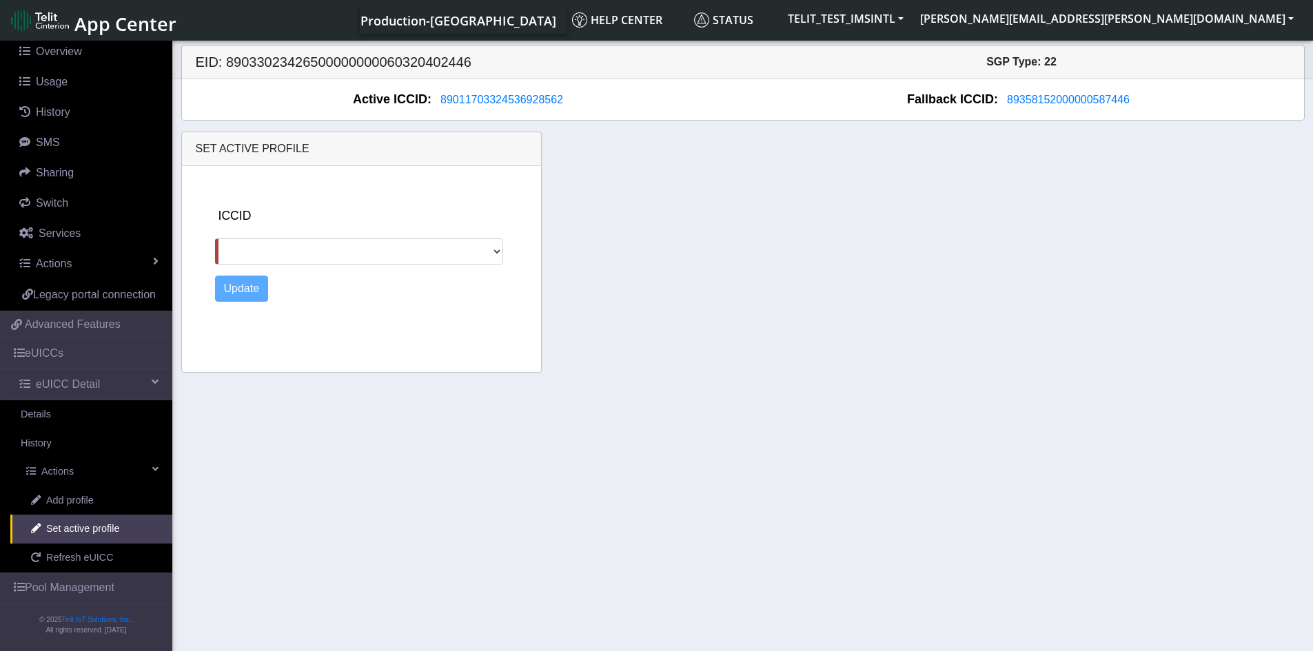
click at [420, 232] on div "ICCID 89358152000000587446 89358152000000324105" at bounding box center [375, 236] width 320 height 58
click at [416, 250] on select "89358152000000587446 89358152000000324105" at bounding box center [359, 251] width 289 height 26
select select "89358152000000587446"
click at [215, 238] on select "89358152000000587446 89358152000000324105" at bounding box center [359, 251] width 289 height 26
click at [389, 349] on div "ICCID 89358152000000587446 89358152000000324105 Update" at bounding box center [374, 266] width 331 height 201
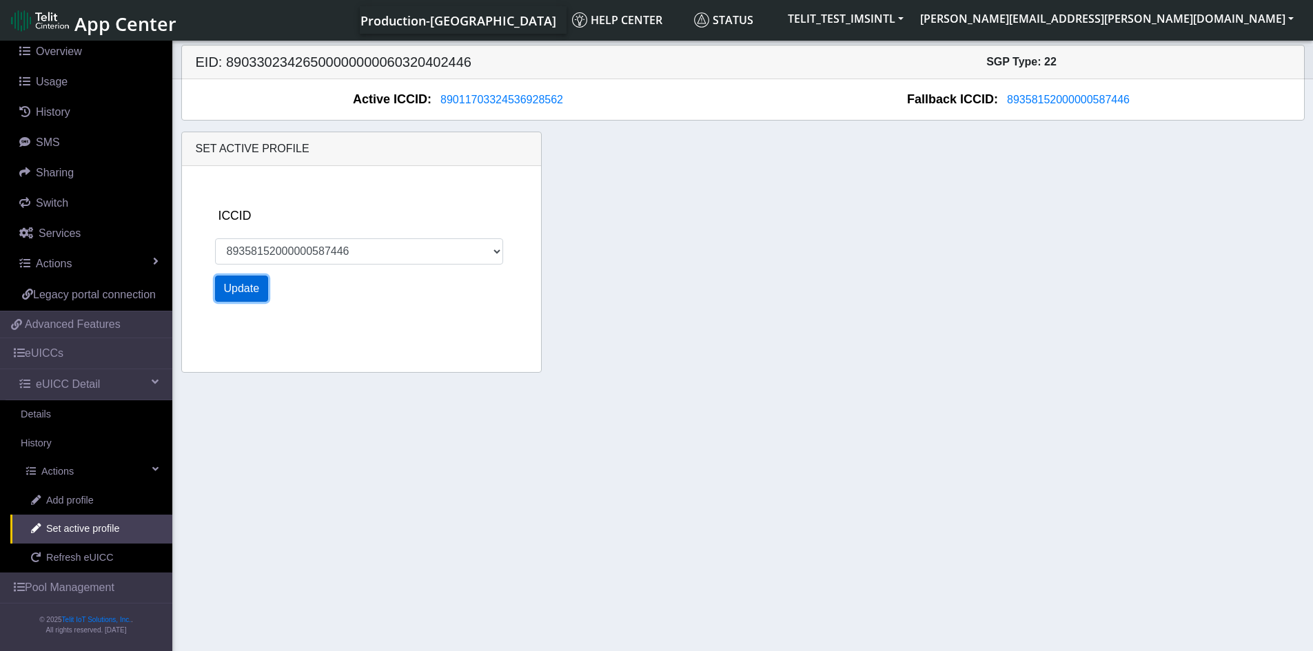
click at [265, 290] on button "Update" at bounding box center [242, 289] width 54 height 26
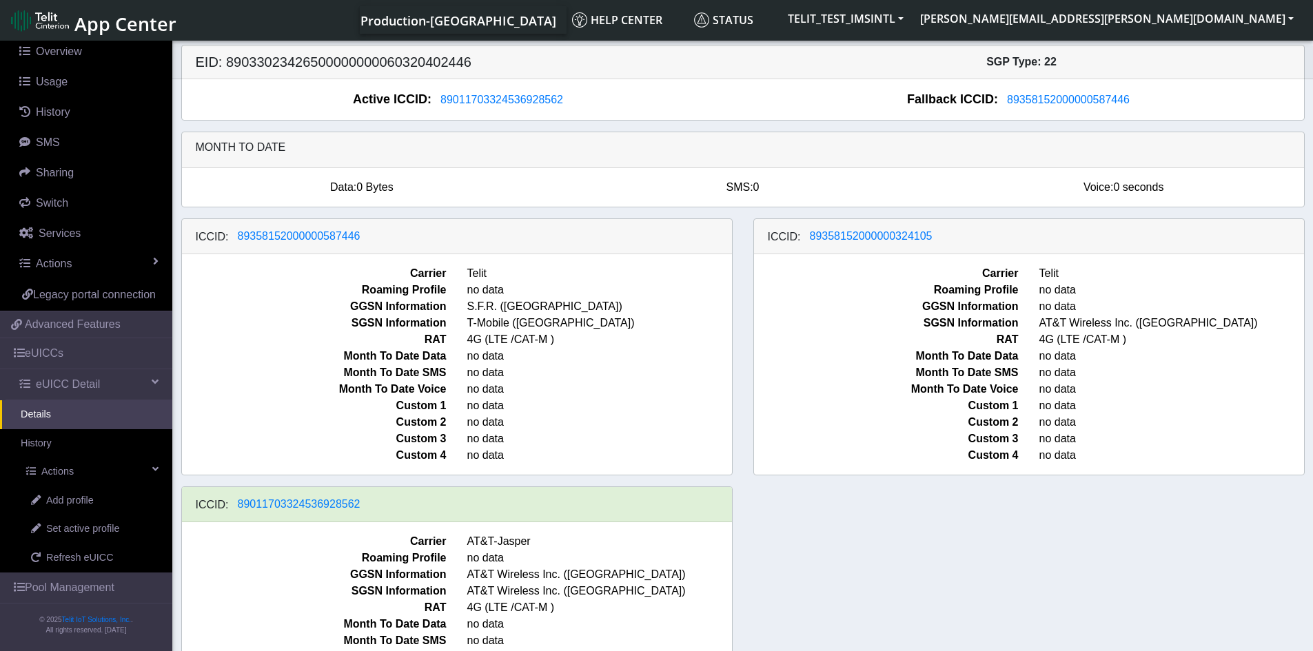
click at [516, 191] on div "Data: 0 Bytes" at bounding box center [362, 187] width 381 height 17
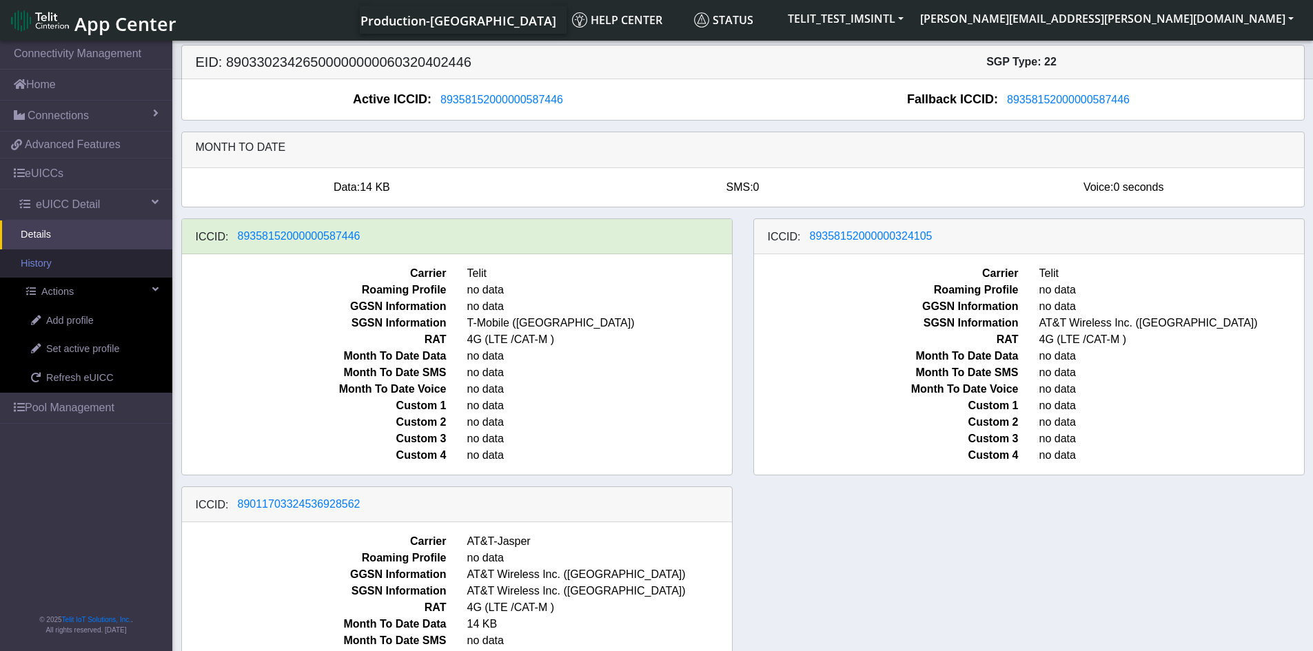
click at [63, 258] on link "History" at bounding box center [86, 263] width 172 height 29
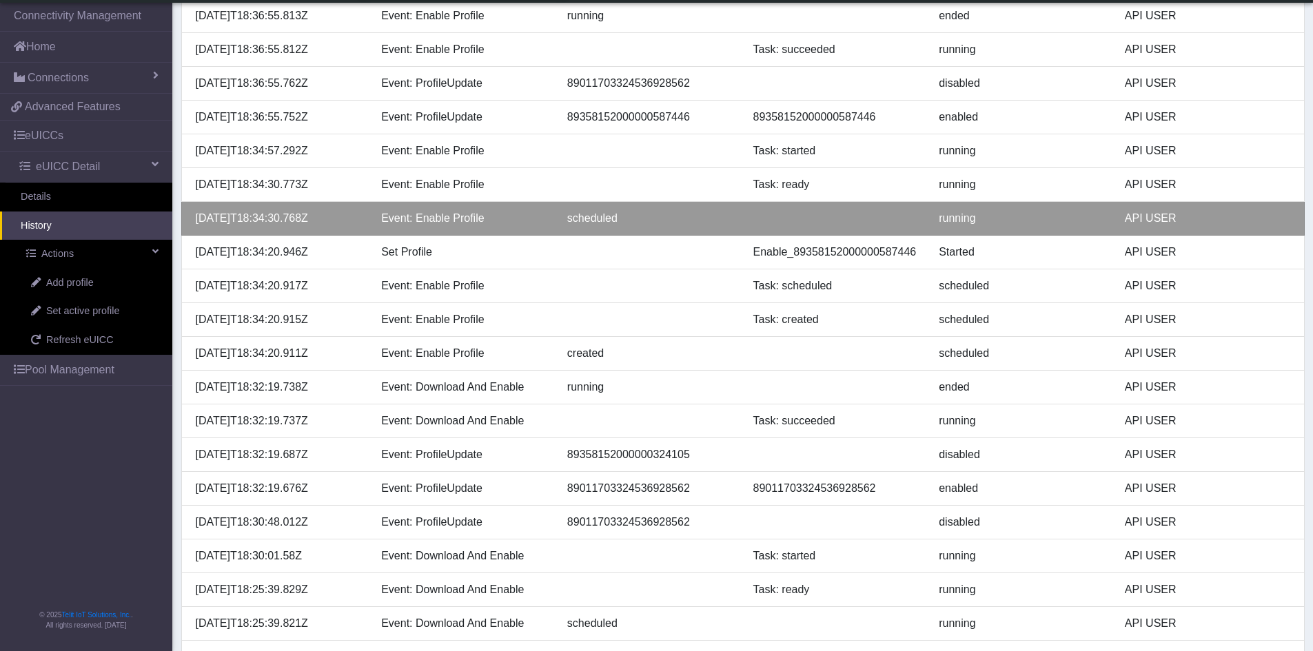
scroll to position [260, 0]
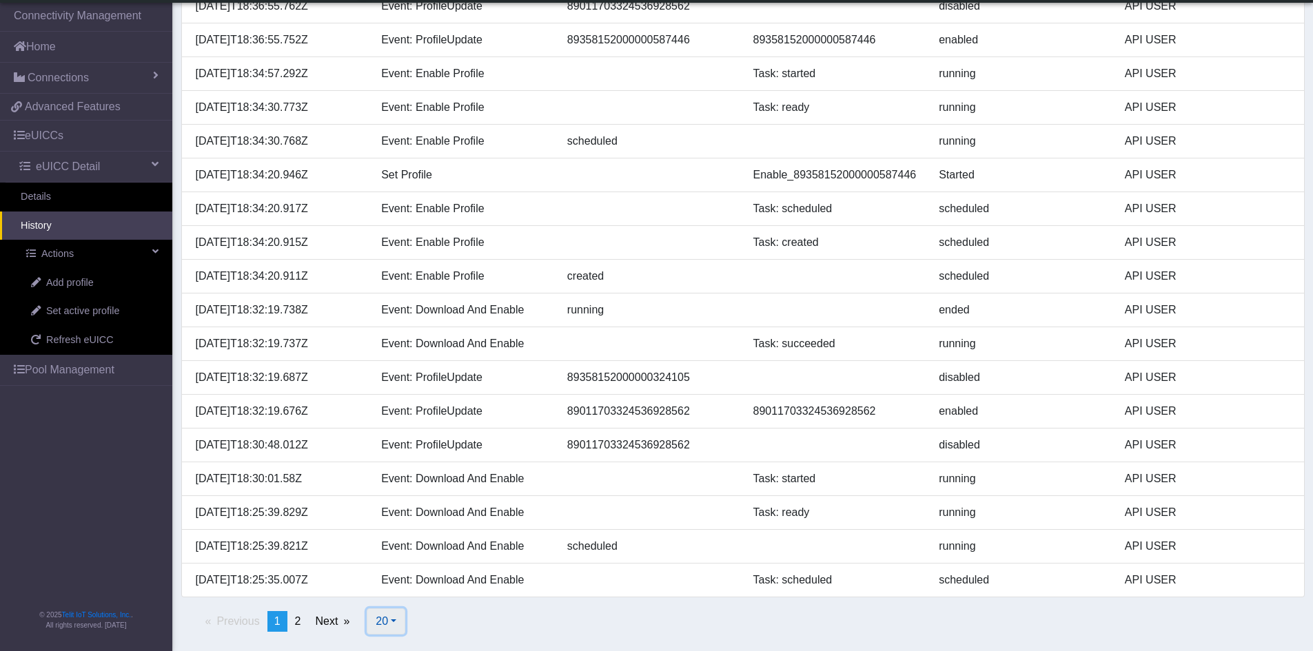
click at [400, 623] on button "20" at bounding box center [386, 621] width 39 height 26
click at [419, 566] on button "100" at bounding box center [421, 568] width 109 height 22
